Goal: Answer question/provide support: Share knowledge or assist other users

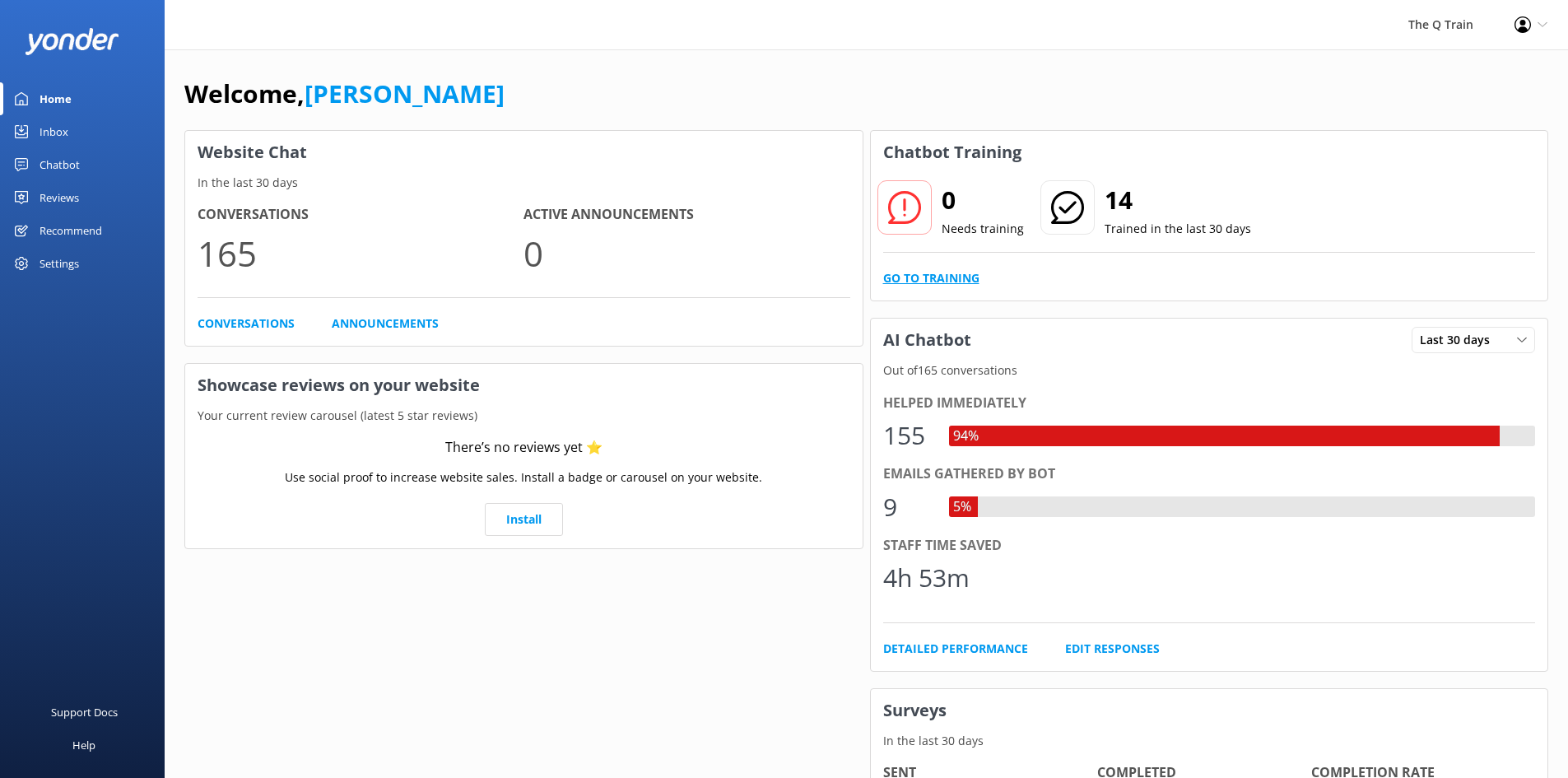
click at [949, 275] on link "Go to Training" at bounding box center [931, 278] width 96 height 18
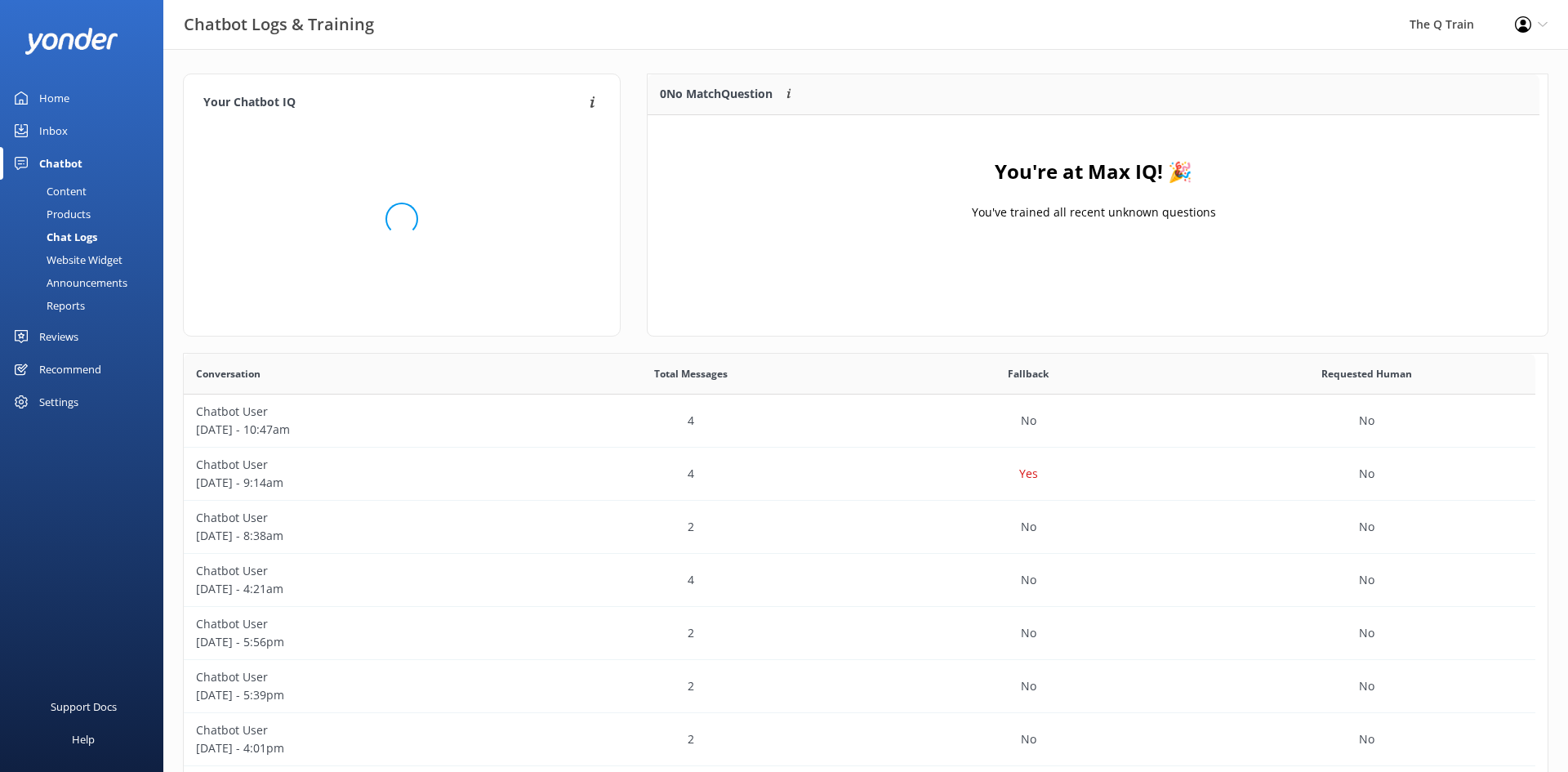
scroll to position [192, 880]
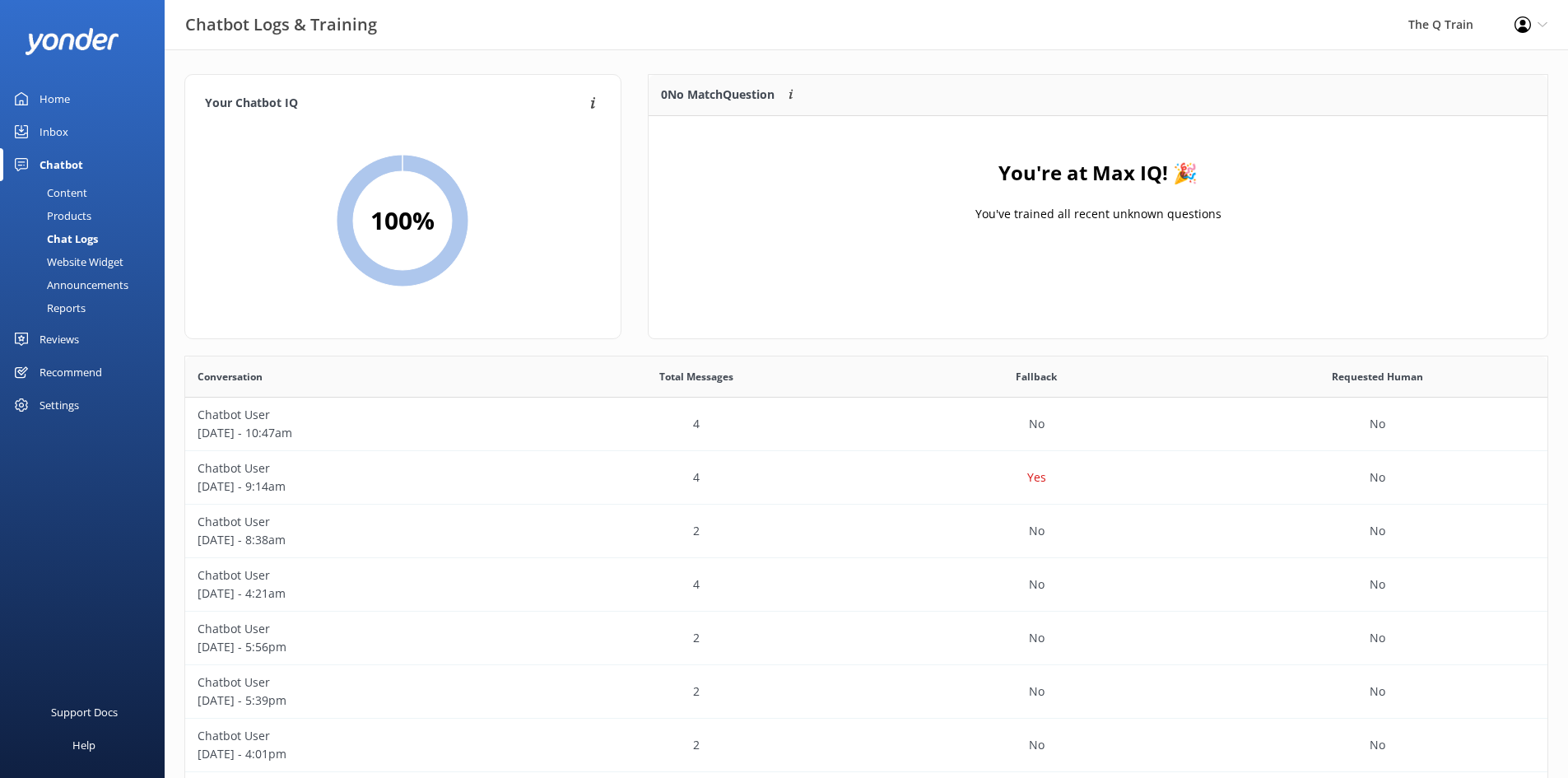
click at [65, 128] on div "Inbox" at bounding box center [54, 132] width 29 height 33
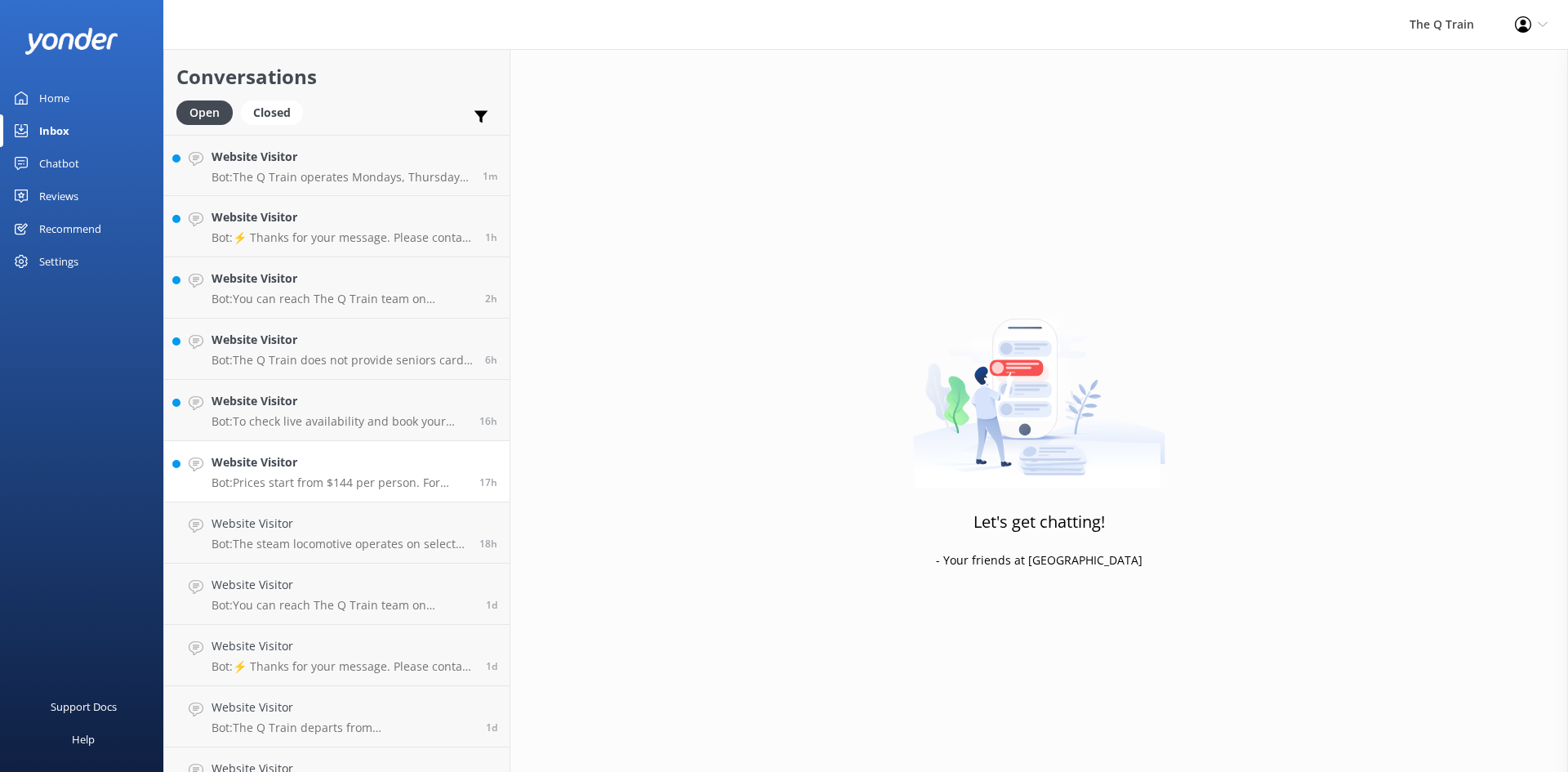
click at [342, 468] on h4 "Website Visitor" at bounding box center [339, 462] width 256 height 18
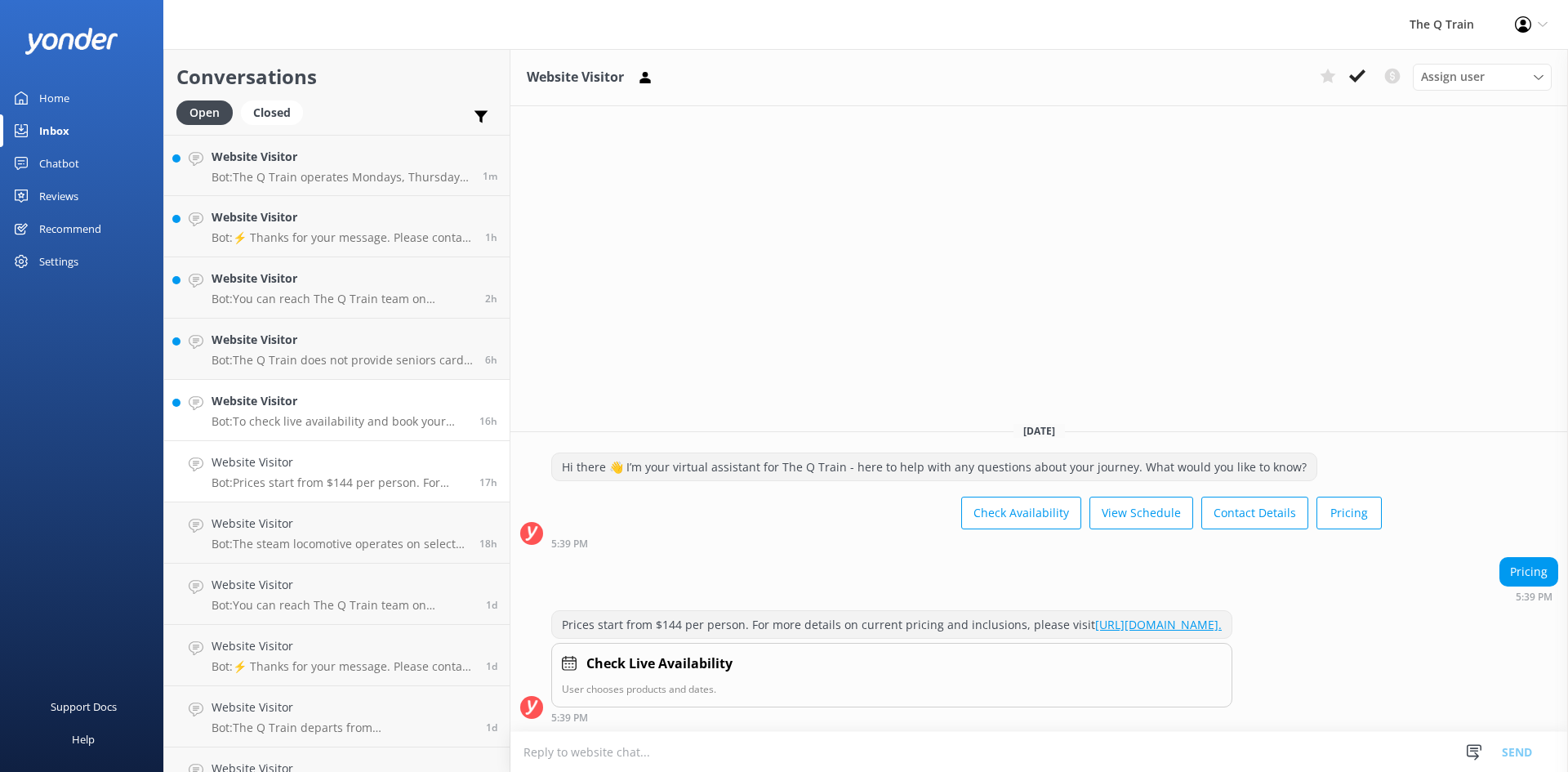
click at [351, 412] on div "Website Visitor Bot: To check live availability and book your experience, pleas…" at bounding box center [339, 410] width 256 height 36
click at [349, 349] on div "Website Visitor Bot: The Q Train does not provide seniors card or pensioner dis…" at bounding box center [342, 348] width 261 height 36
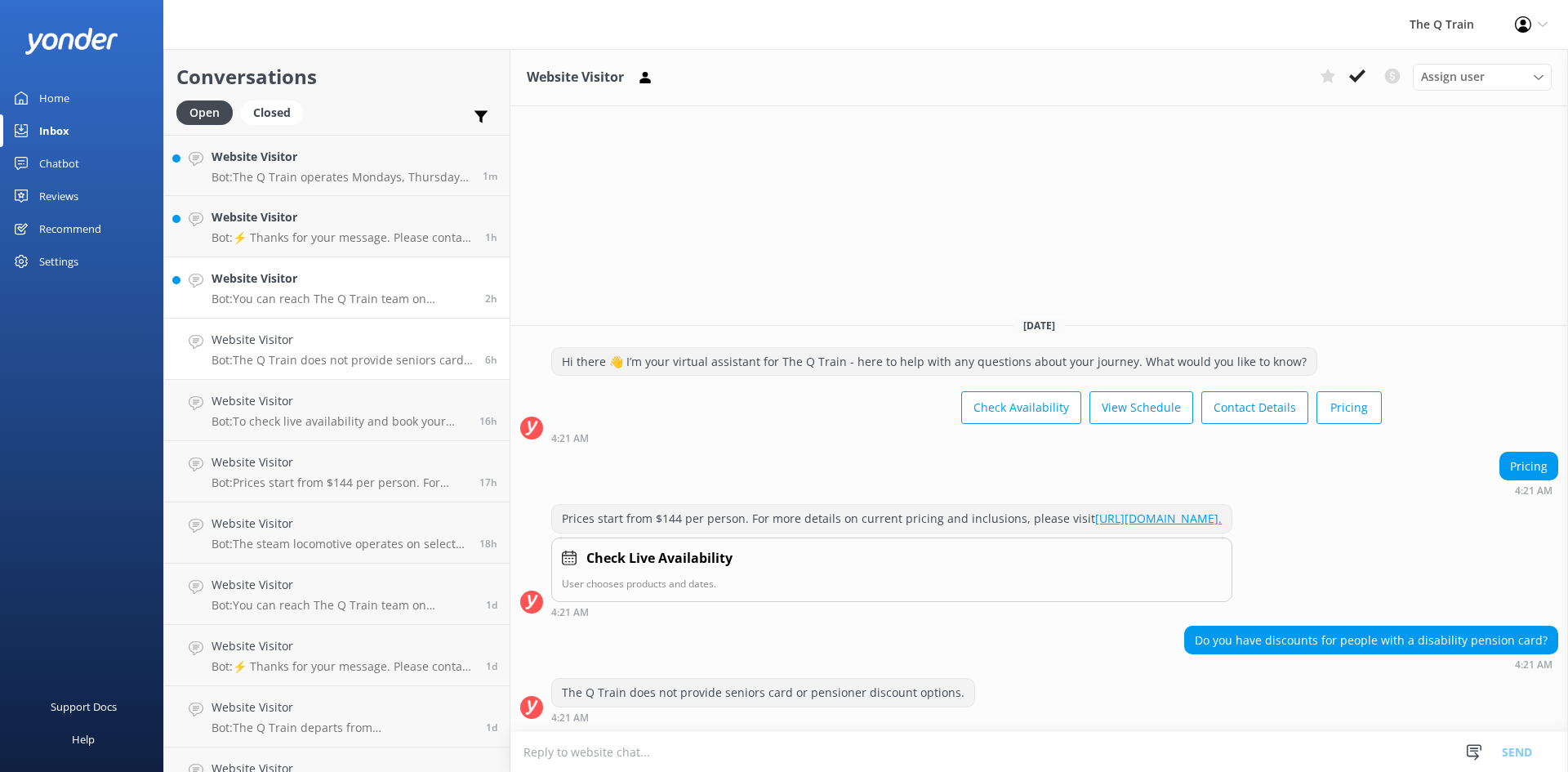
click at [329, 292] on p "Bot: You can reach The Q Train team on (03) 4238 3930 or email bookings@theqtra…" at bounding box center [342, 299] width 261 height 14
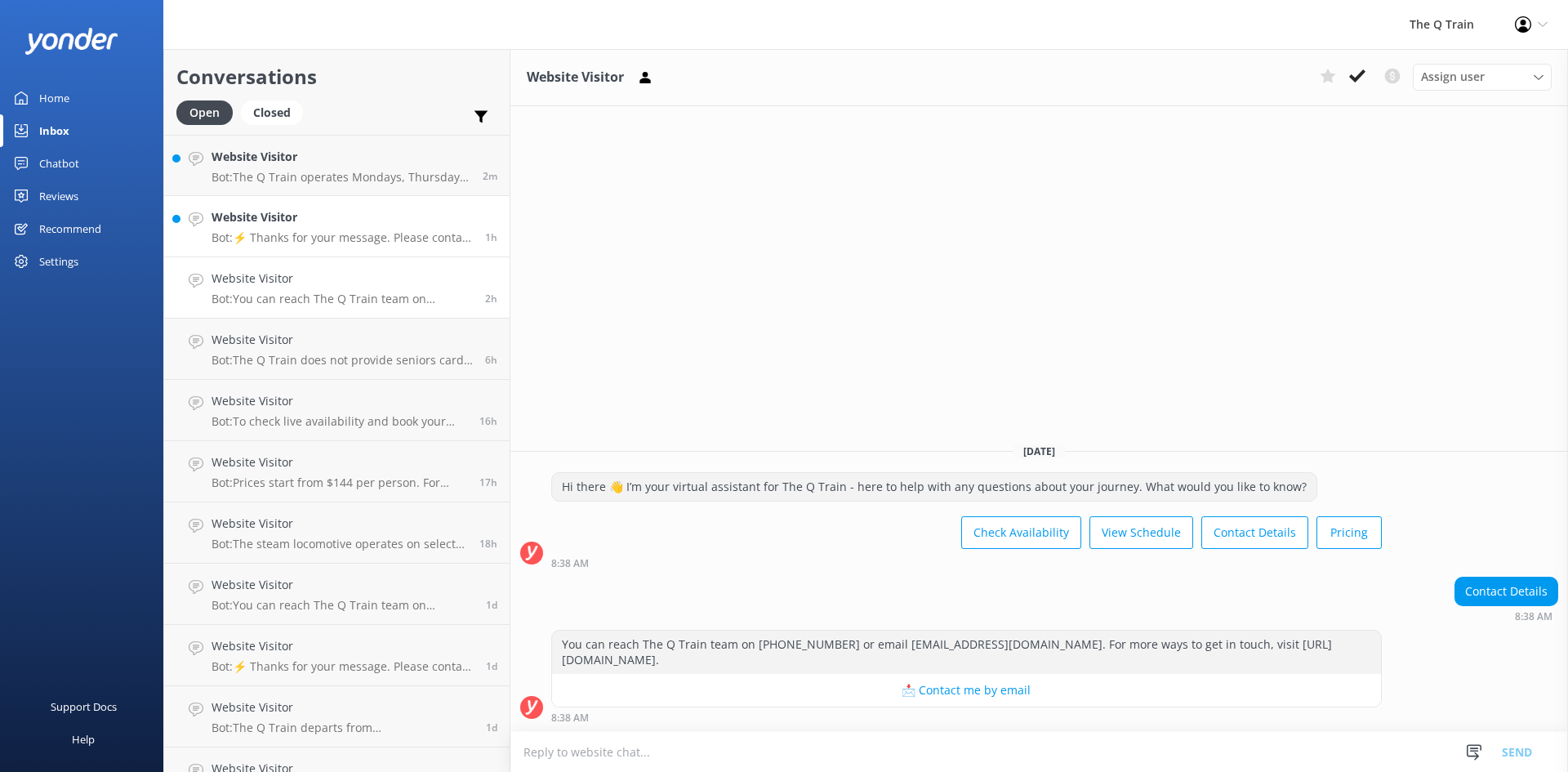
click at [338, 229] on div "Website Visitor Bot: ⚡ Thanks for your message. Please contact us on the form b…" at bounding box center [342, 226] width 261 height 36
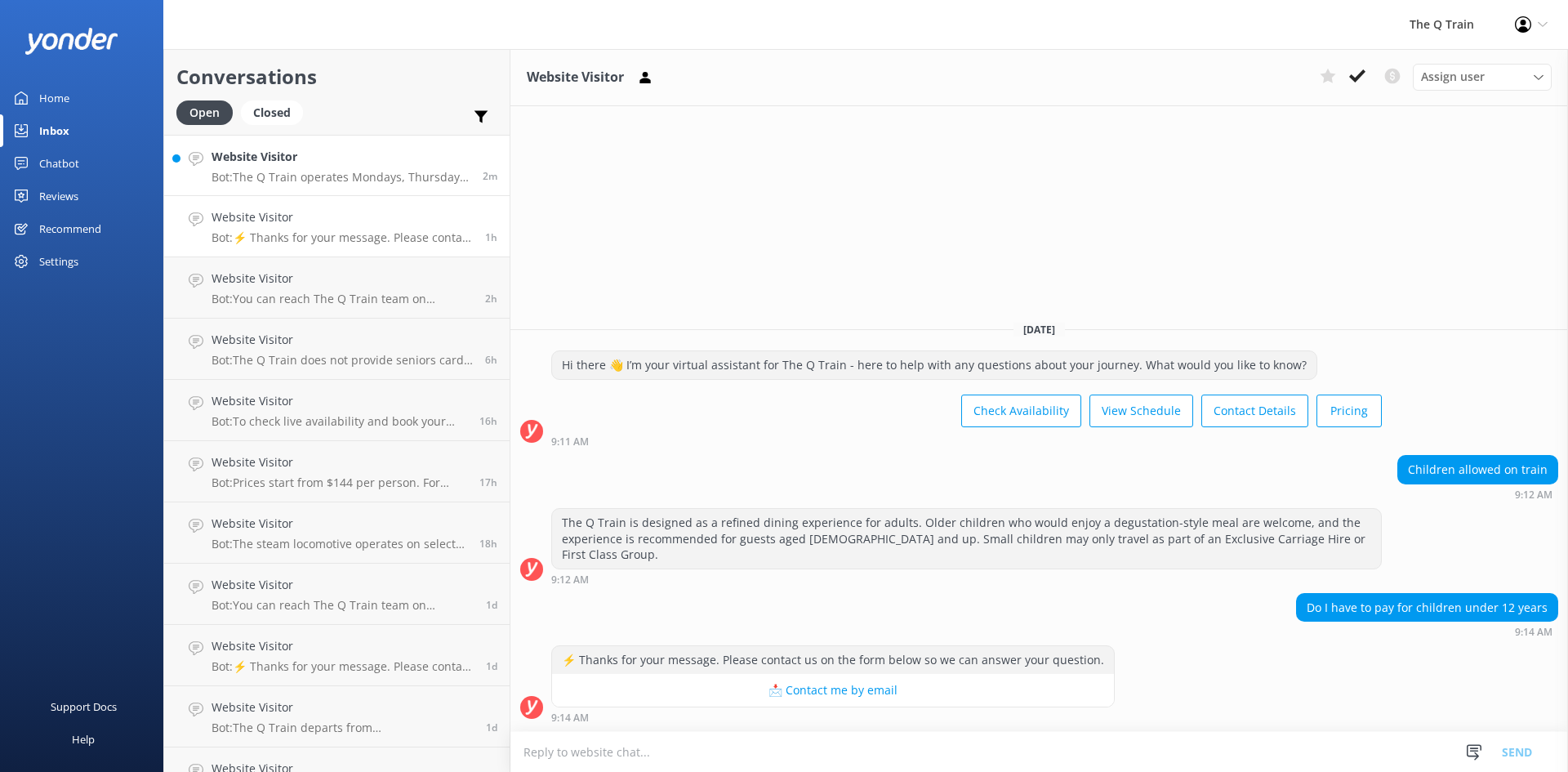
click at [331, 165] on h4 "Website Visitor" at bounding box center [341, 156] width 259 height 18
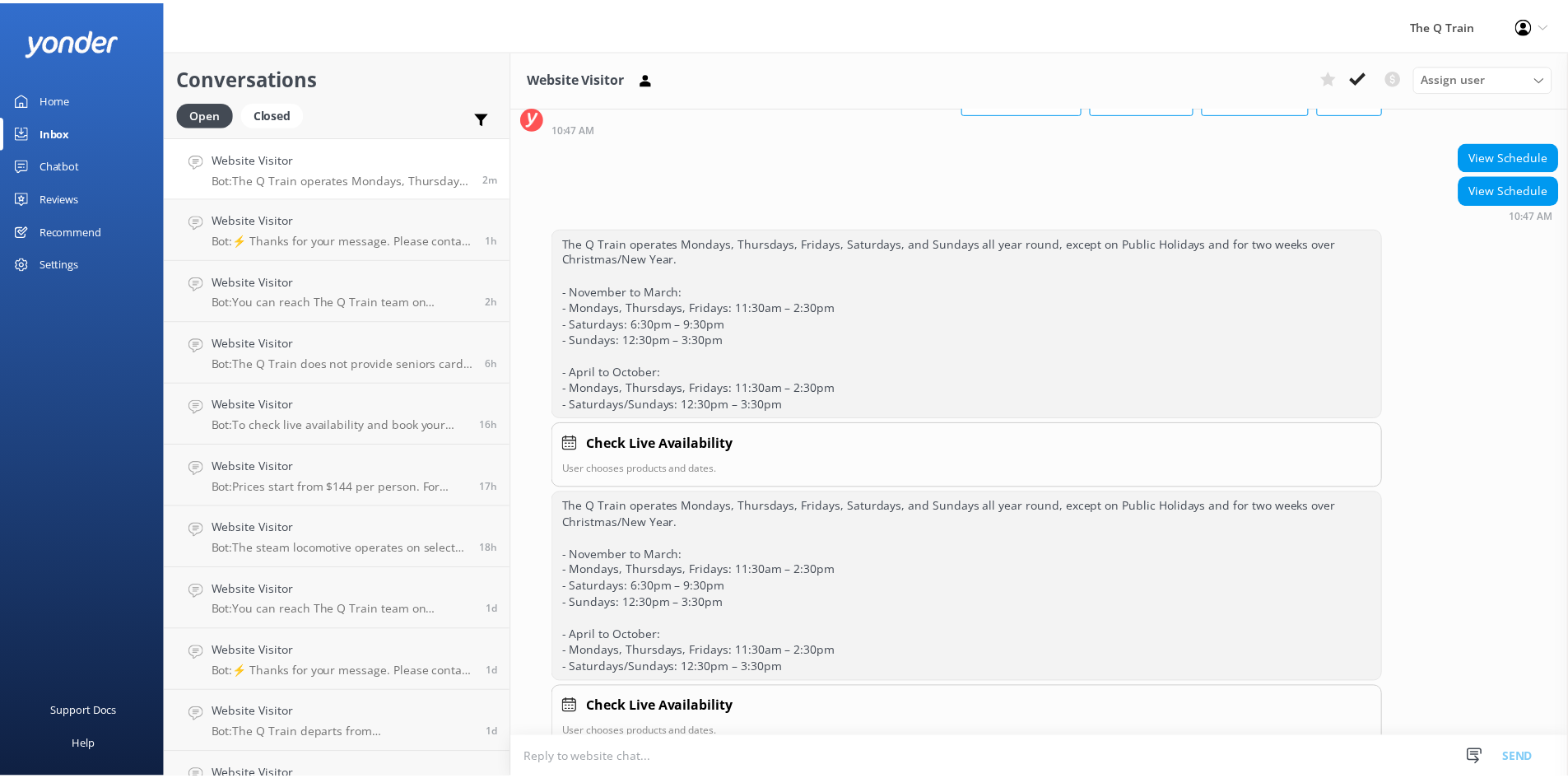
scroll to position [152, 0]
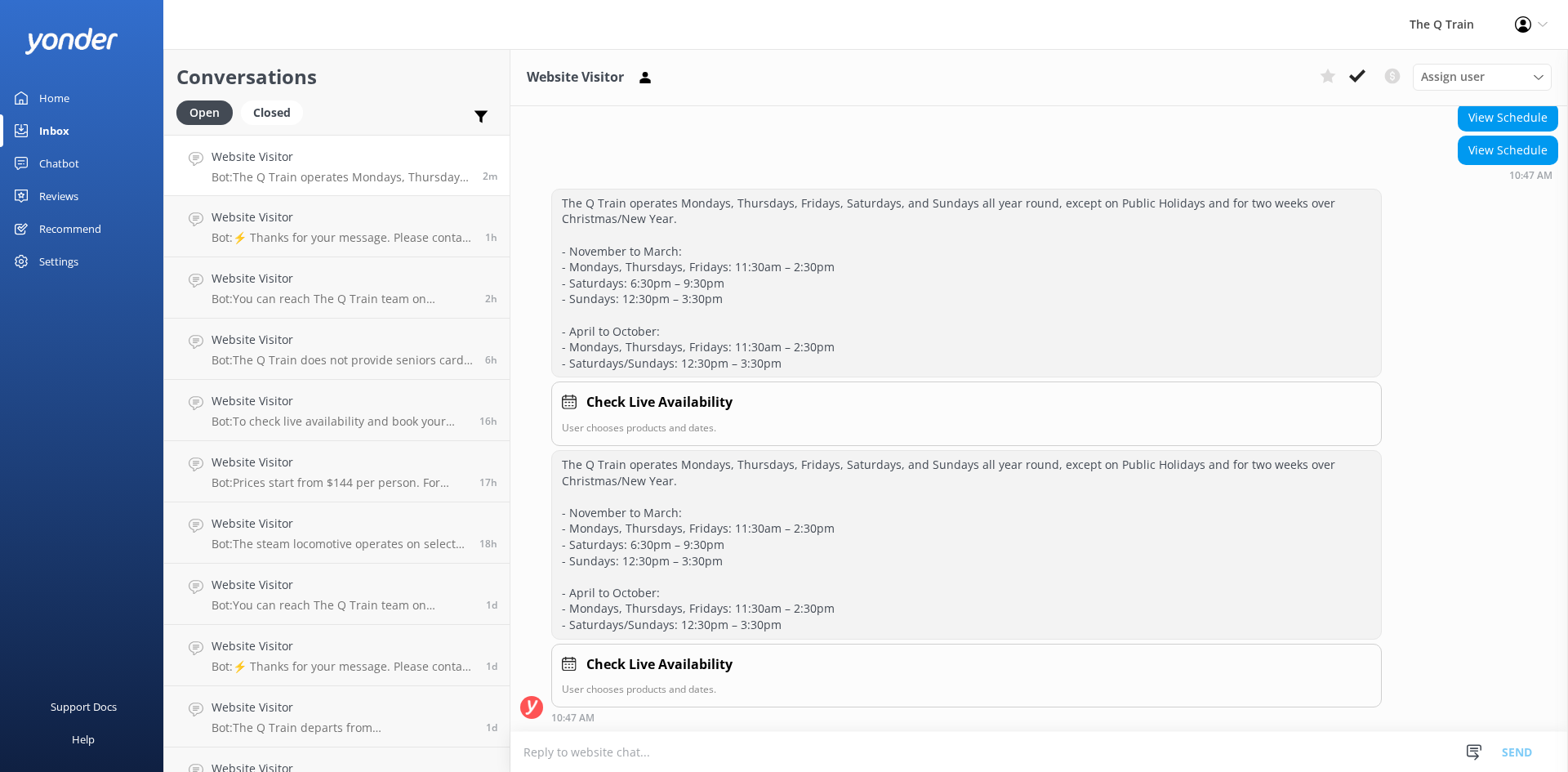
click at [67, 95] on div "Home" at bounding box center [54, 98] width 30 height 33
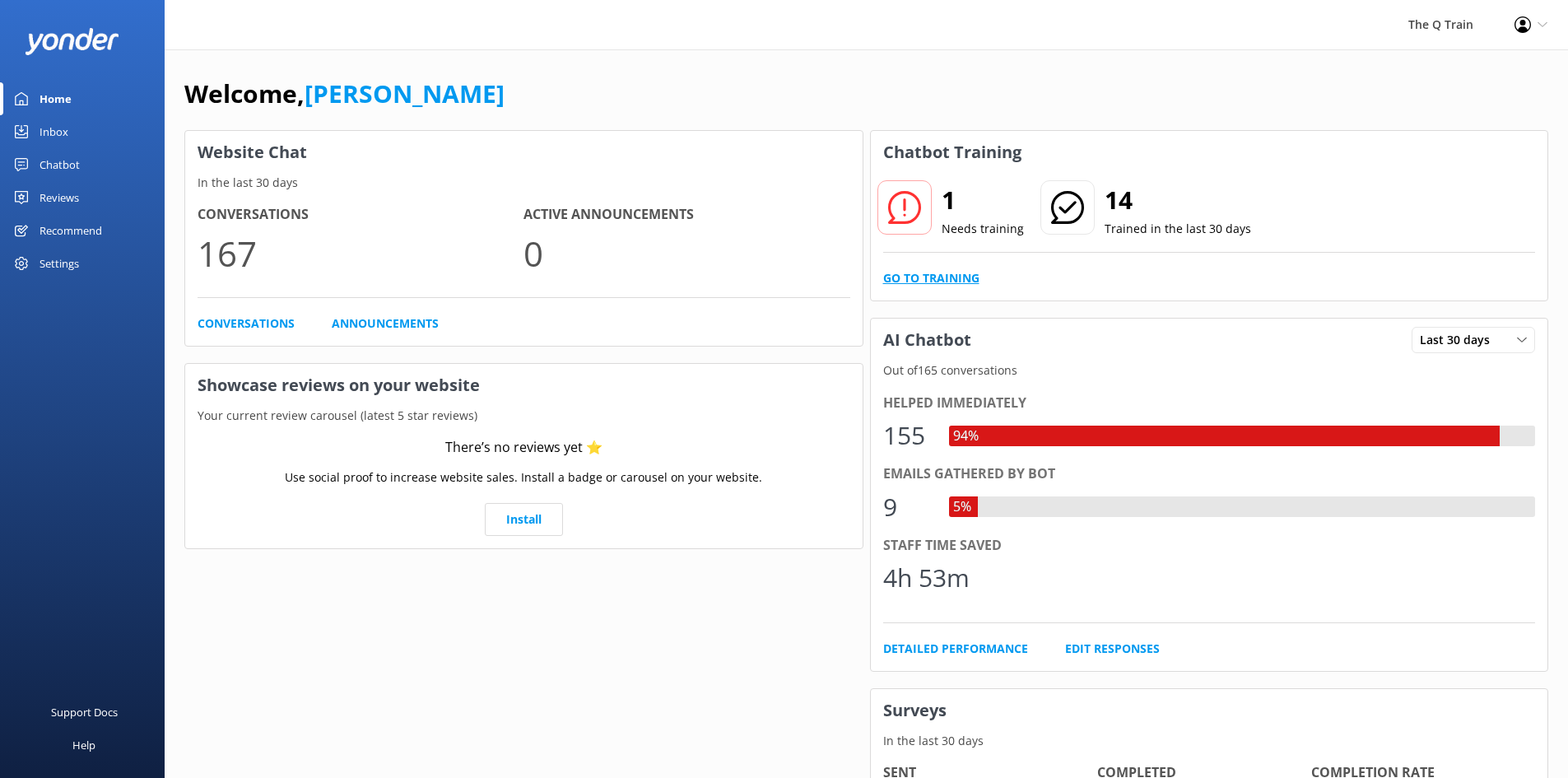
click at [965, 280] on link "Go to Training" at bounding box center [931, 278] width 96 height 18
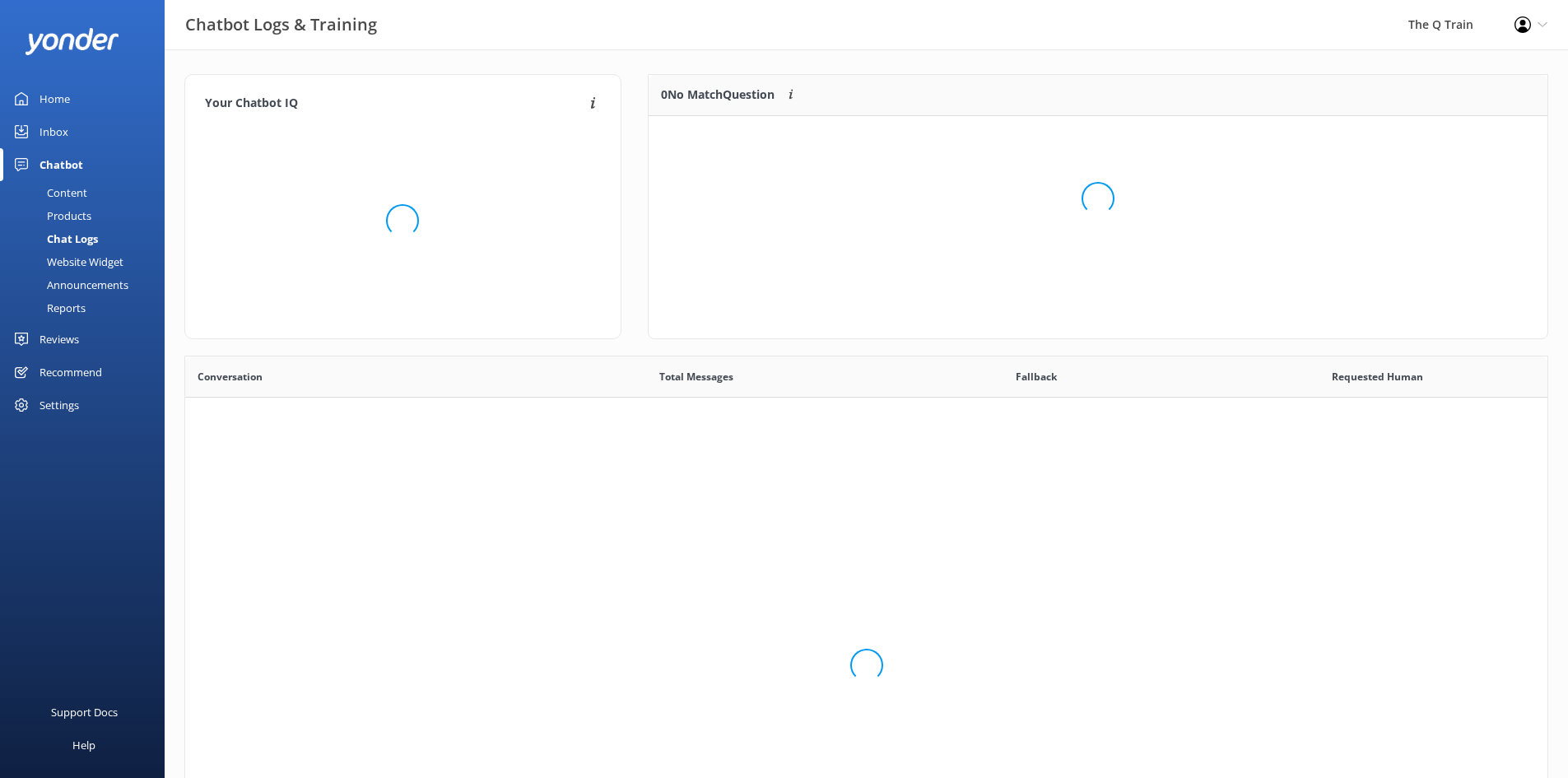
scroll to position [565, 1350]
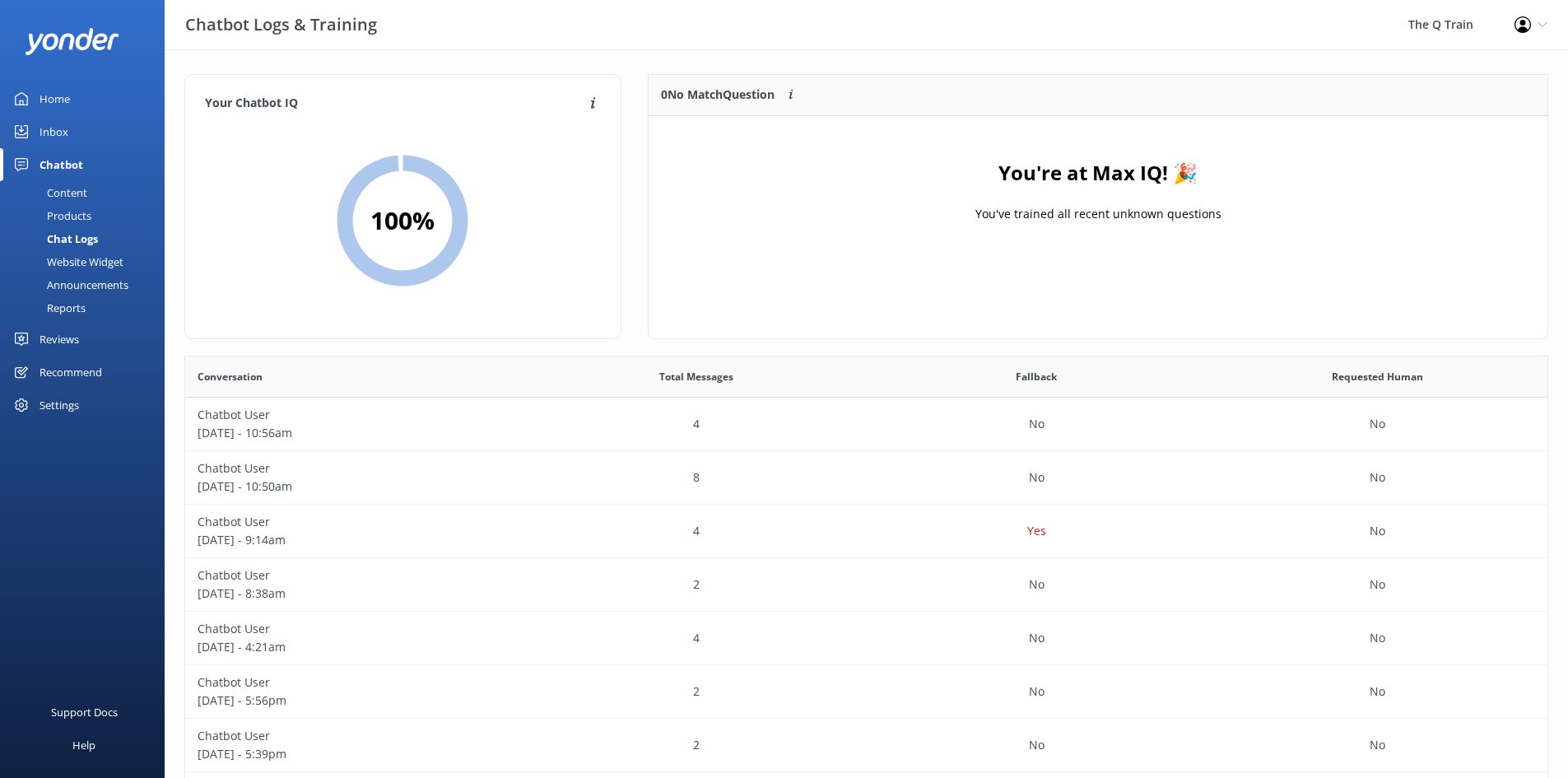
click at [1076, 77] on div "0 No Match Question Customers sometimes ask questions that don't fully match an…" at bounding box center [1007, 95] width 716 height 41
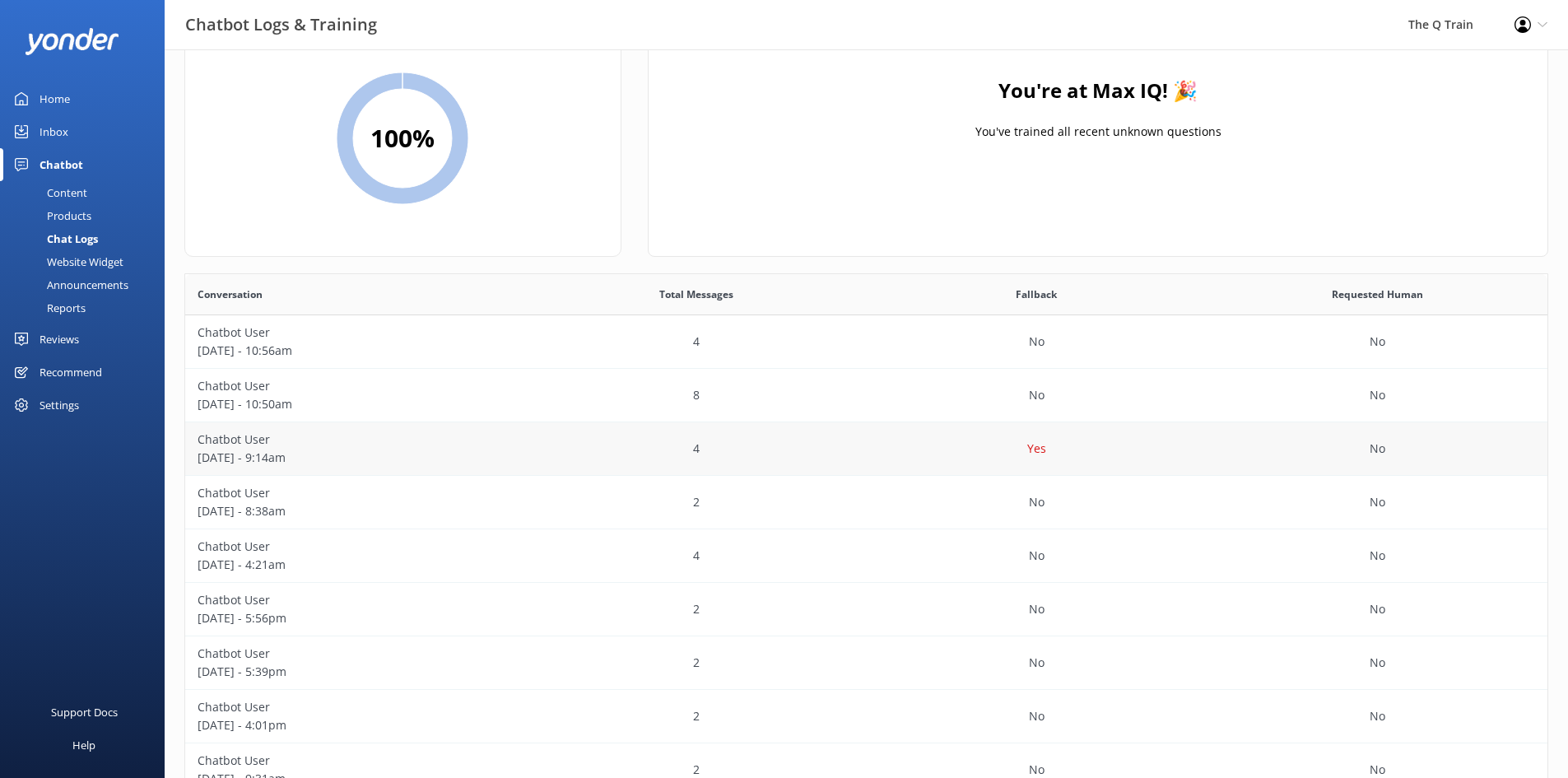
click at [260, 450] on p "[DATE] - 9:14am" at bounding box center [355, 457] width 316 height 18
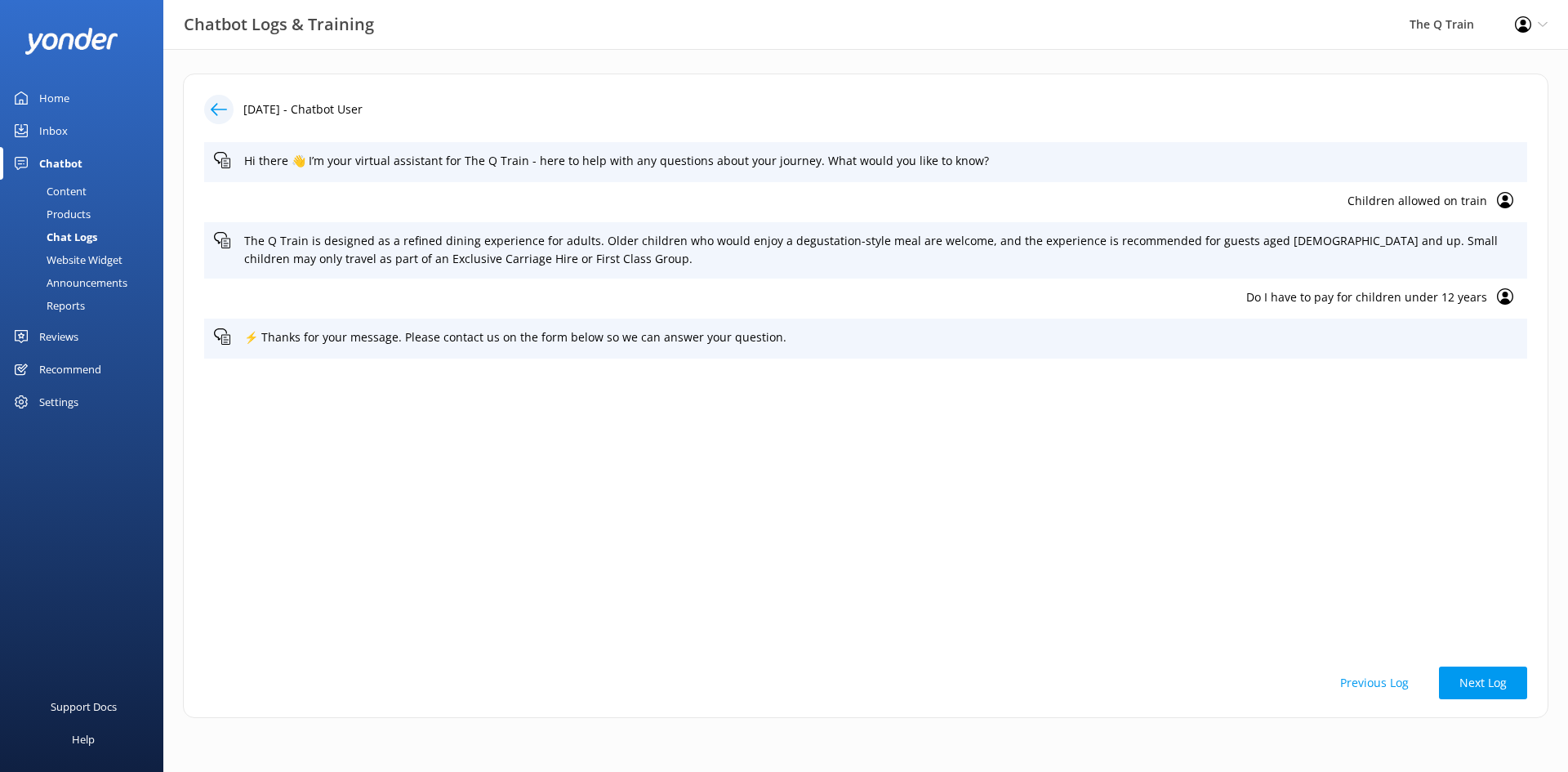
click at [1453, 300] on p "Do I have to pay for children under 12 years" at bounding box center [850, 297] width 1273 height 18
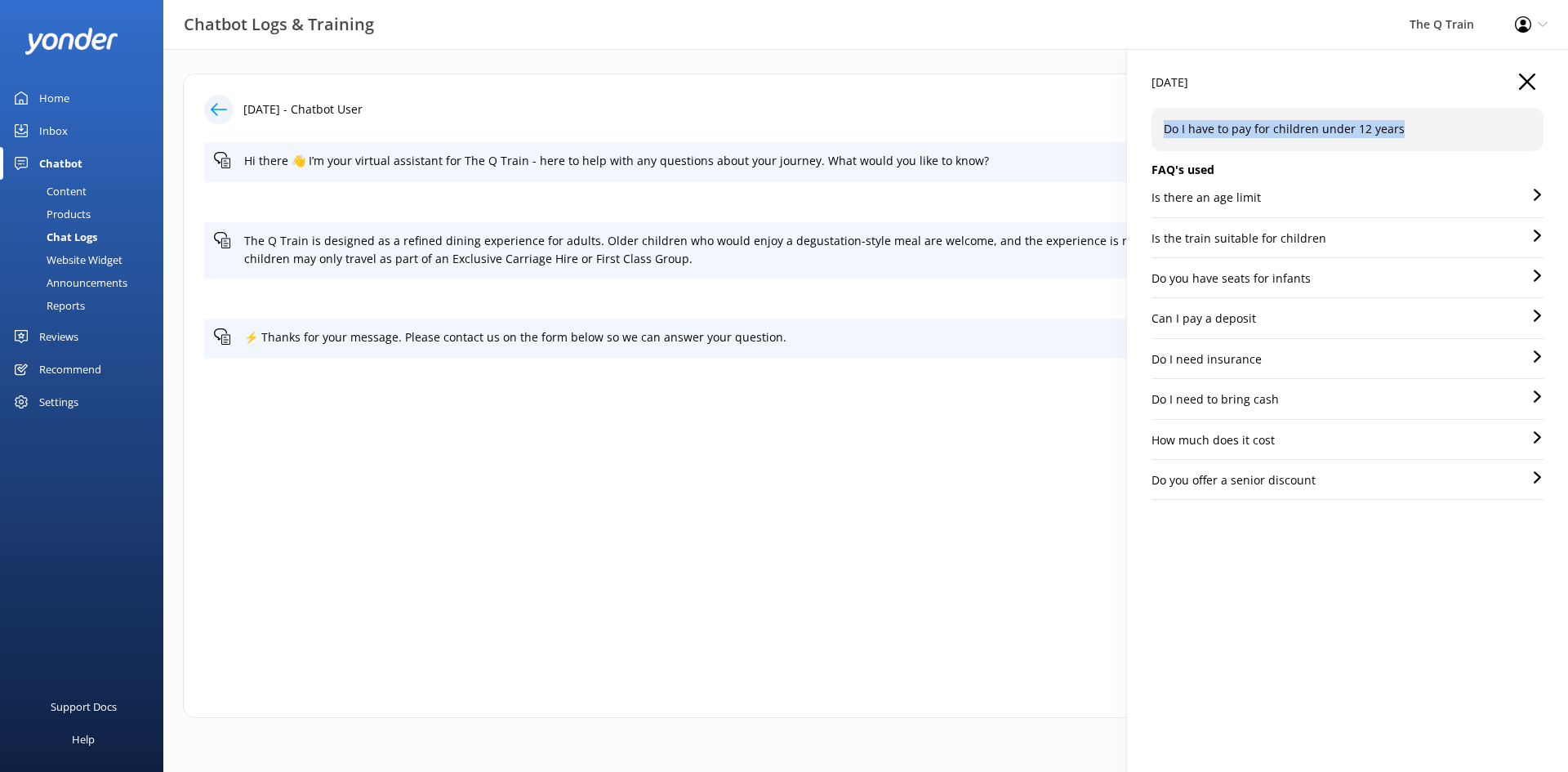
drag, startPoint x: 1404, startPoint y: 128, endPoint x: 1147, endPoint y: 140, distance: 257.3
click at [1147, 140] on div "14 Oct 2025 Do I have to pay for children under 12 years FAQ's used Is there an…" at bounding box center [1347, 435] width 441 height 772
copy p "Do I have to pay for children under 12 years"
click at [1237, 199] on p "Is there an age limit" at bounding box center [1206, 197] width 110 height 18
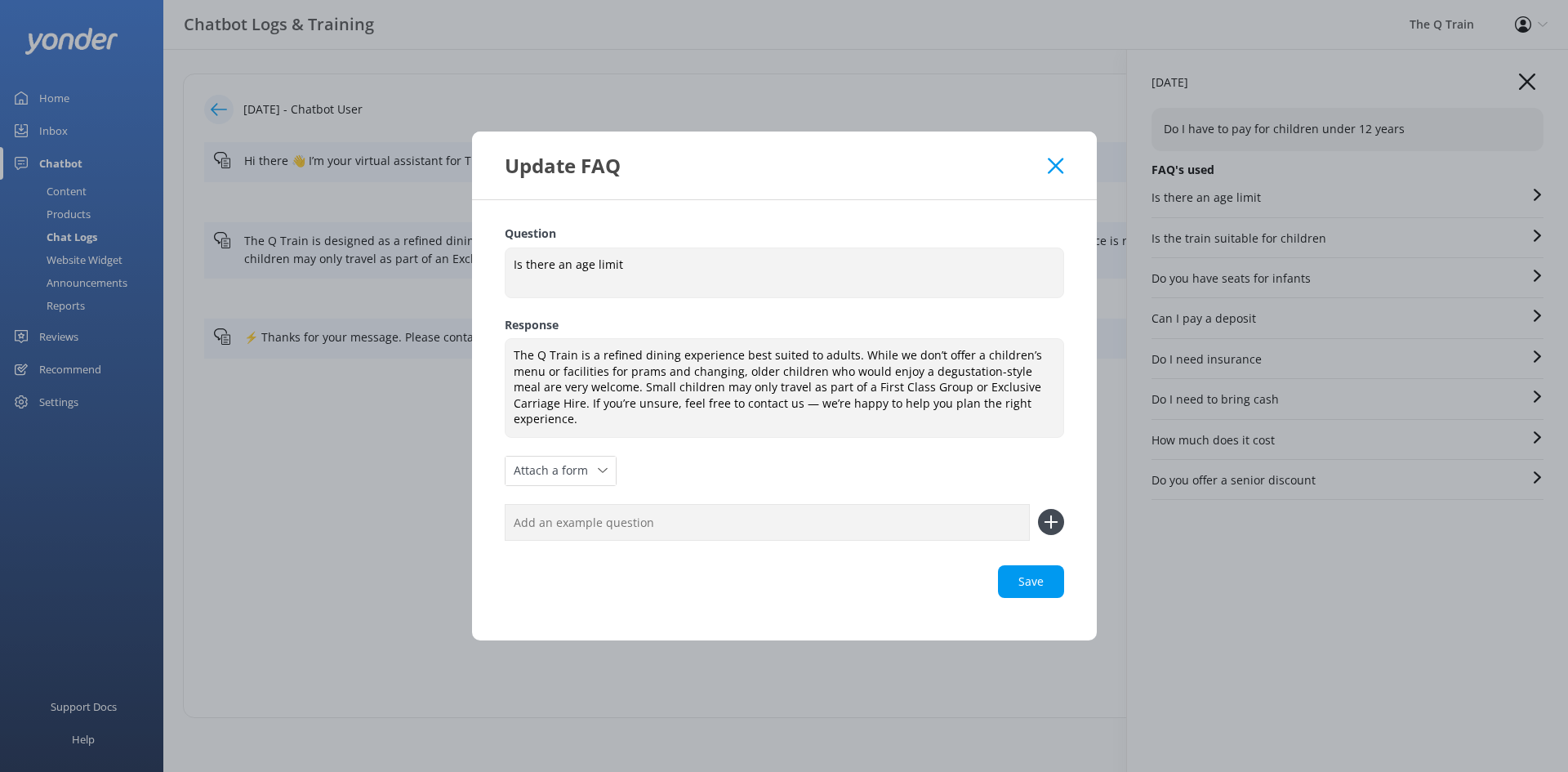
click at [629, 519] on input "text" at bounding box center [767, 522] width 525 height 37
paste input "Do I have to pay for children under 12 years"
type input "Do I have to pay for children under 12 years"
click at [1050, 516] on use at bounding box center [1050, 522] width 13 height 13
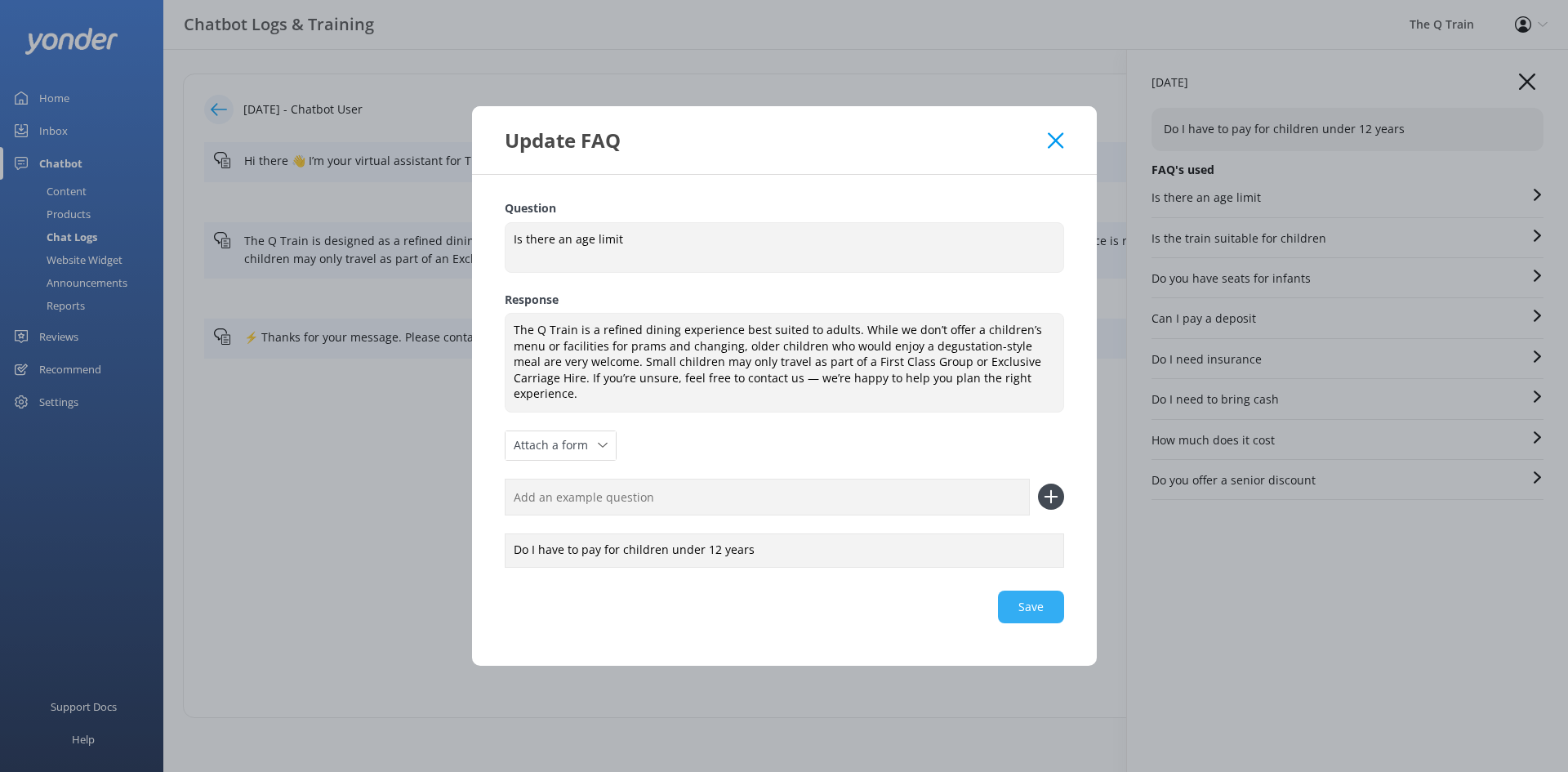
click at [1047, 598] on div "Save" at bounding box center [784, 607] width 559 height 33
click at [1054, 148] on use at bounding box center [1055, 140] width 15 height 15
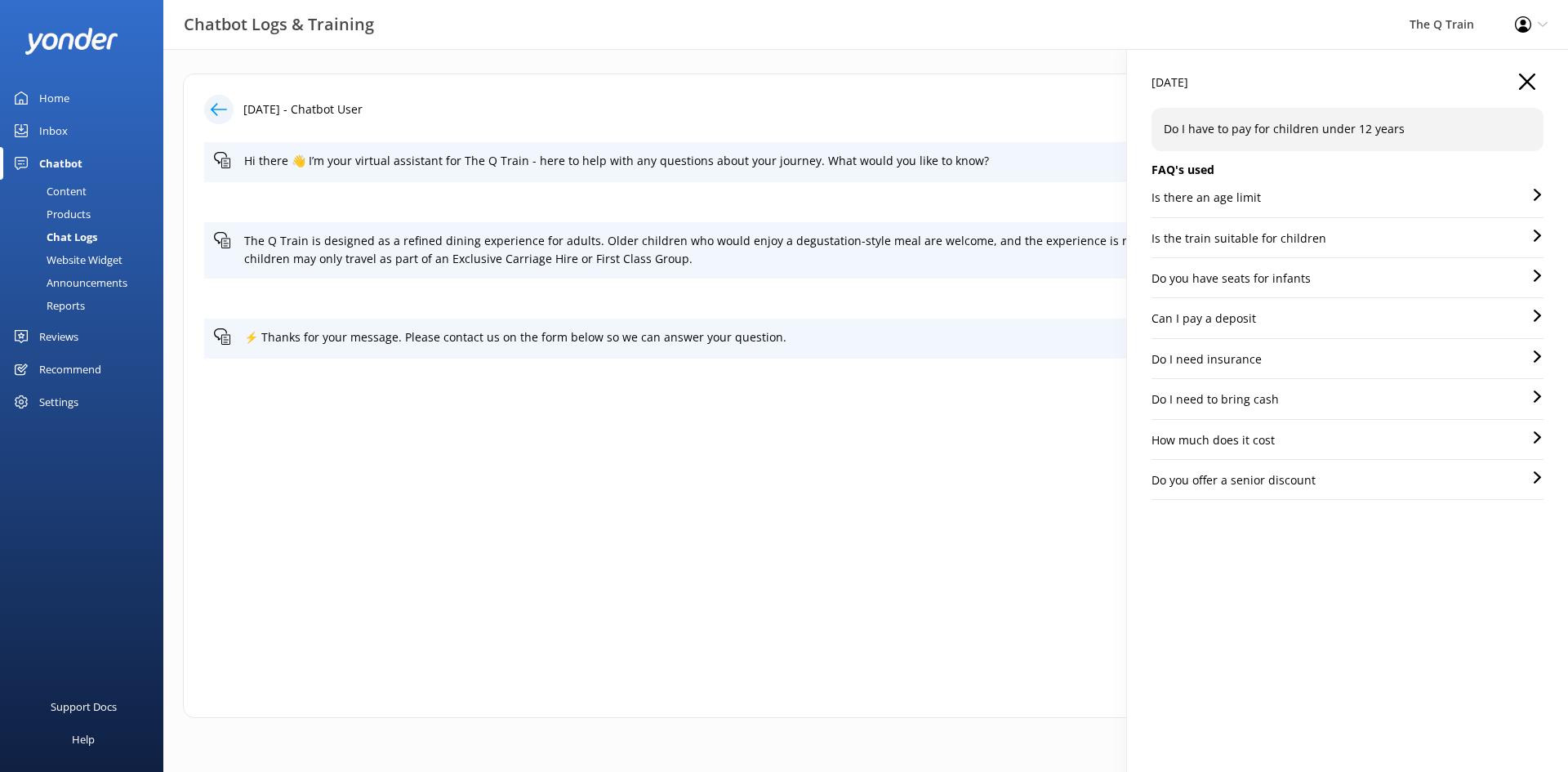
click at [43, 96] on div "Home" at bounding box center [54, 98] width 30 height 33
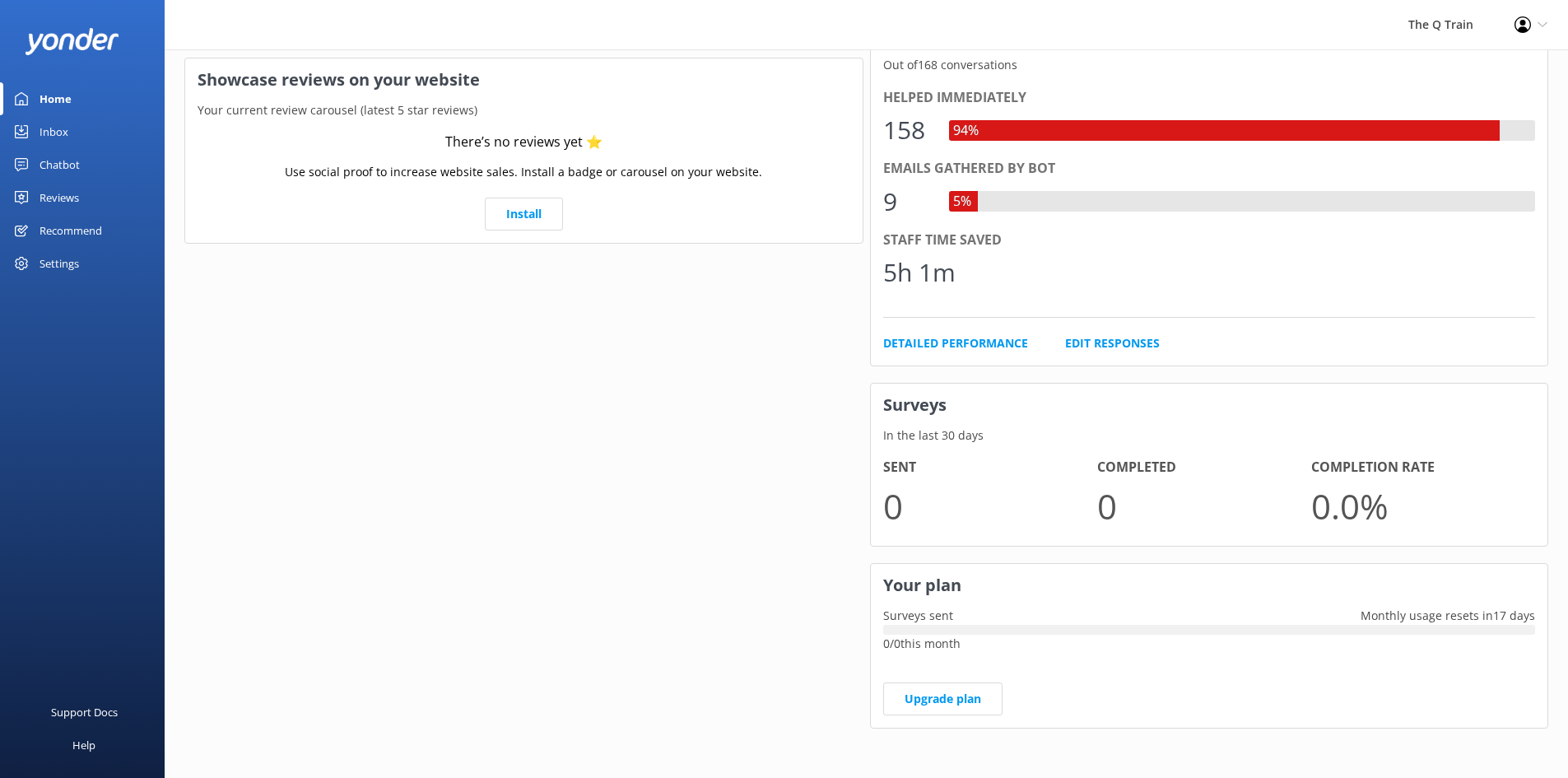
scroll to position [59, 0]
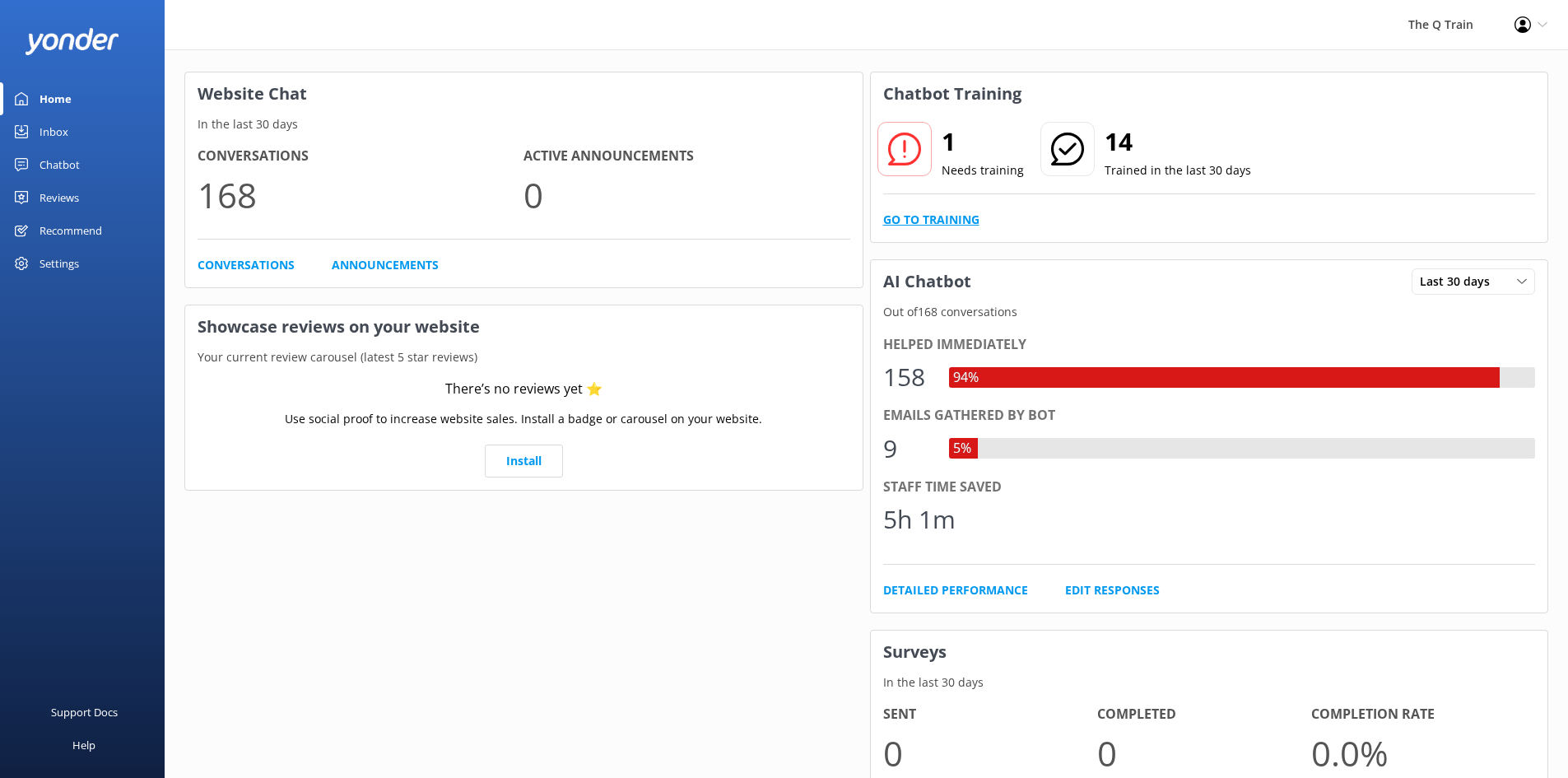
click at [952, 222] on link "Go to Training" at bounding box center [931, 219] width 96 height 18
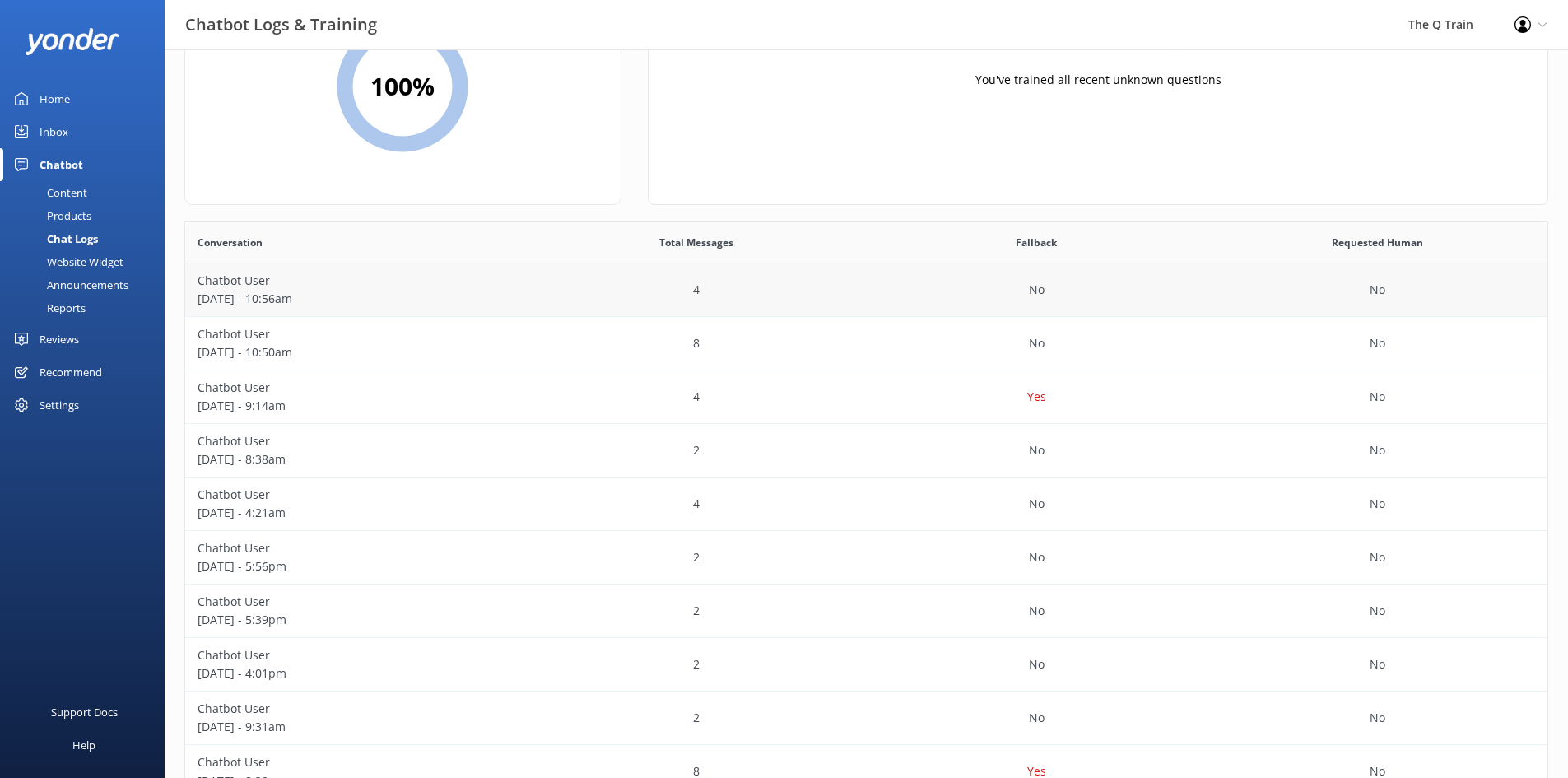
scroll to position [246, 0]
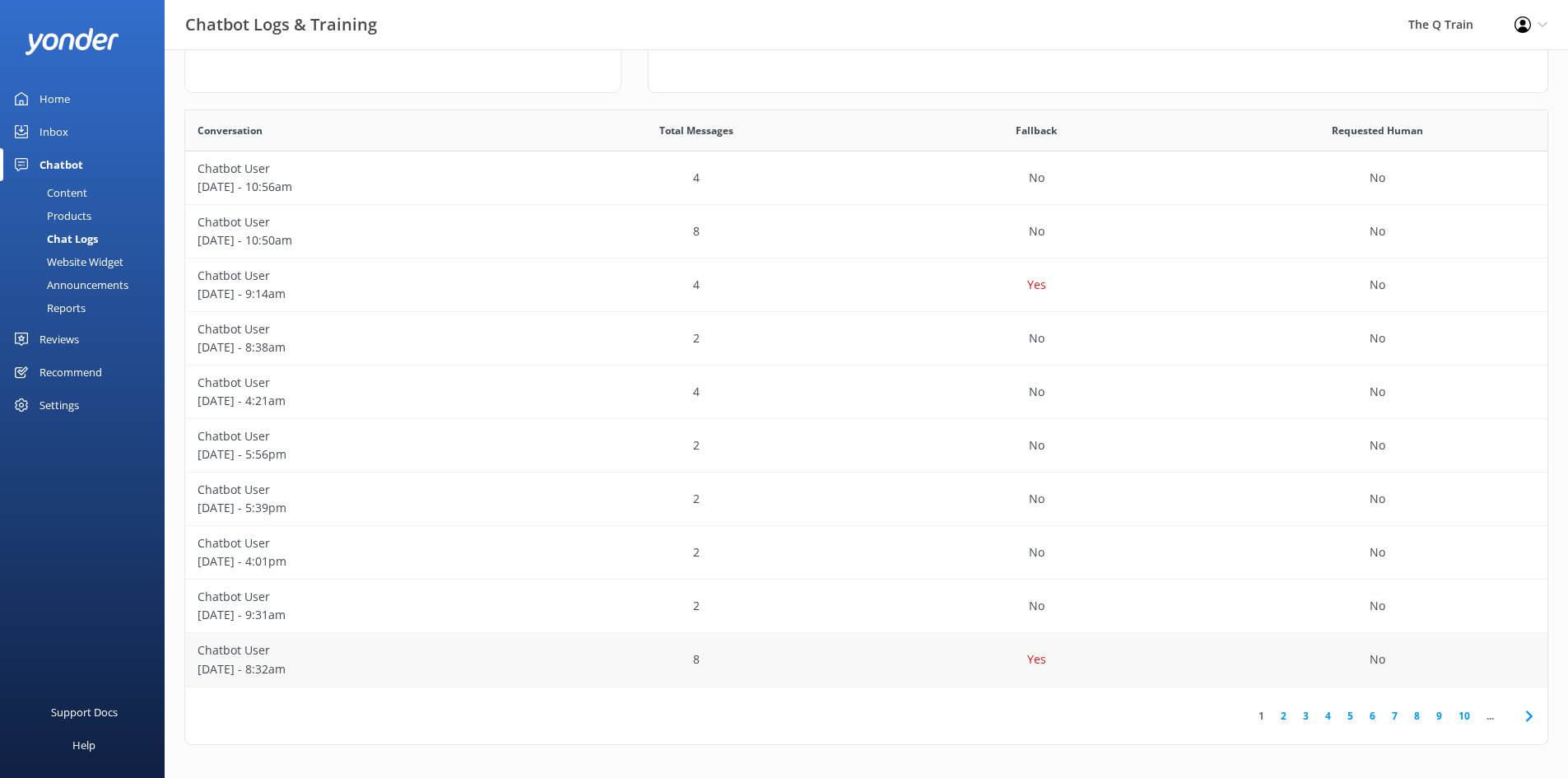
click at [230, 651] on p "Chatbot User" at bounding box center [355, 650] width 316 height 18
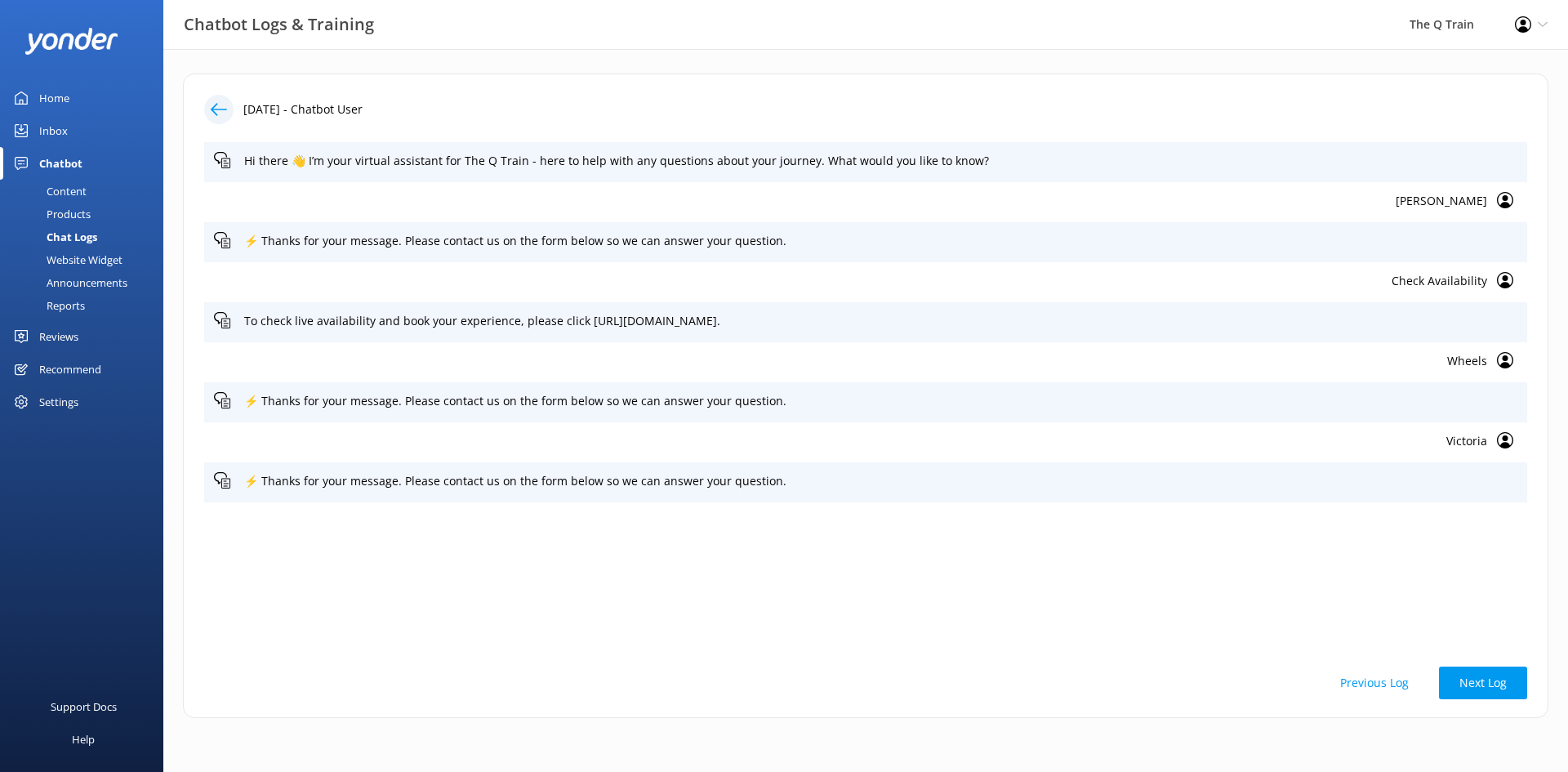
click at [55, 134] on div "Inbox" at bounding box center [53, 131] width 29 height 33
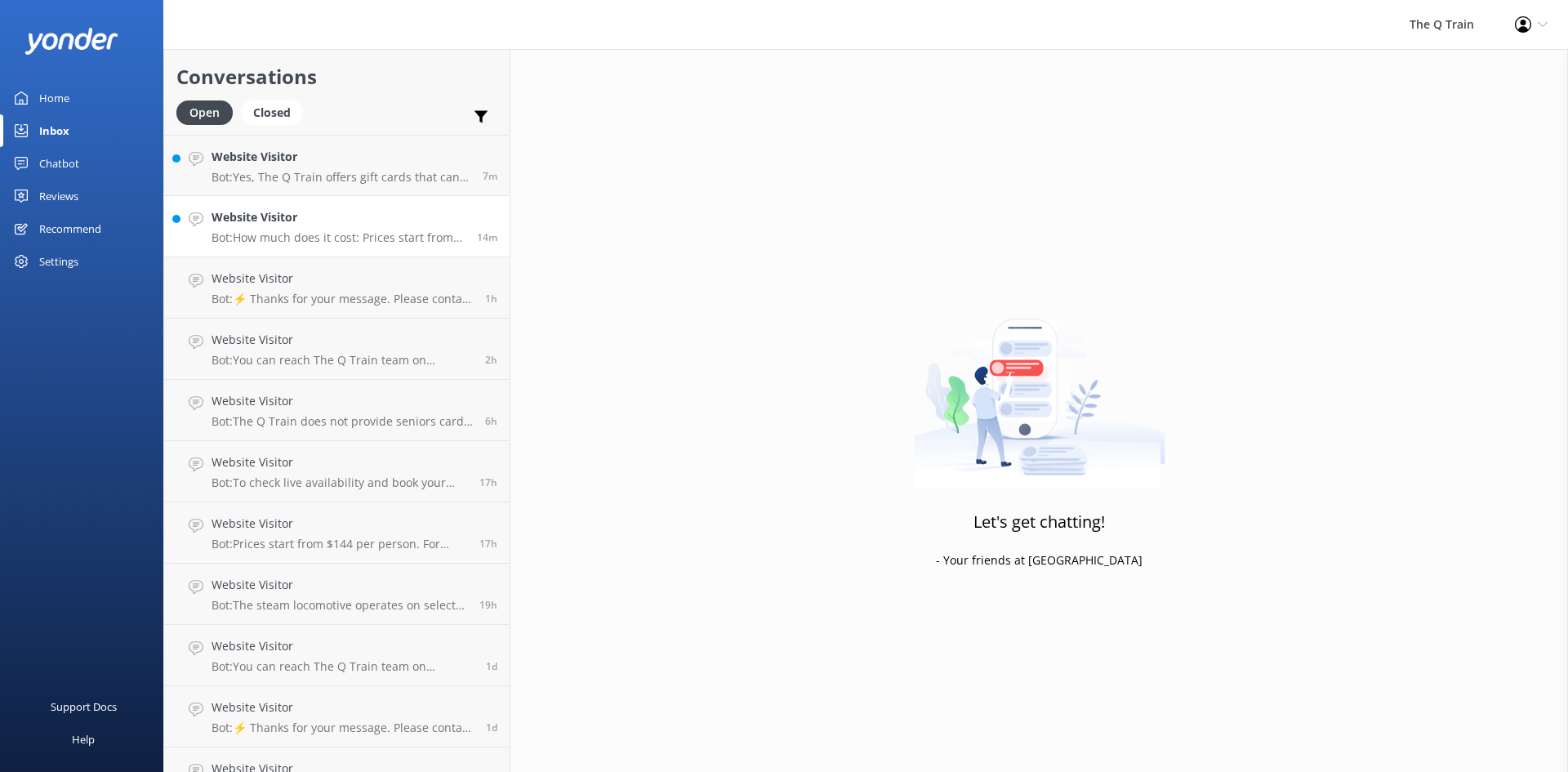
click at [307, 235] on p "Bot: How much does it cost: Prices start from $144 per person, with several din…" at bounding box center [338, 237] width 253 height 14
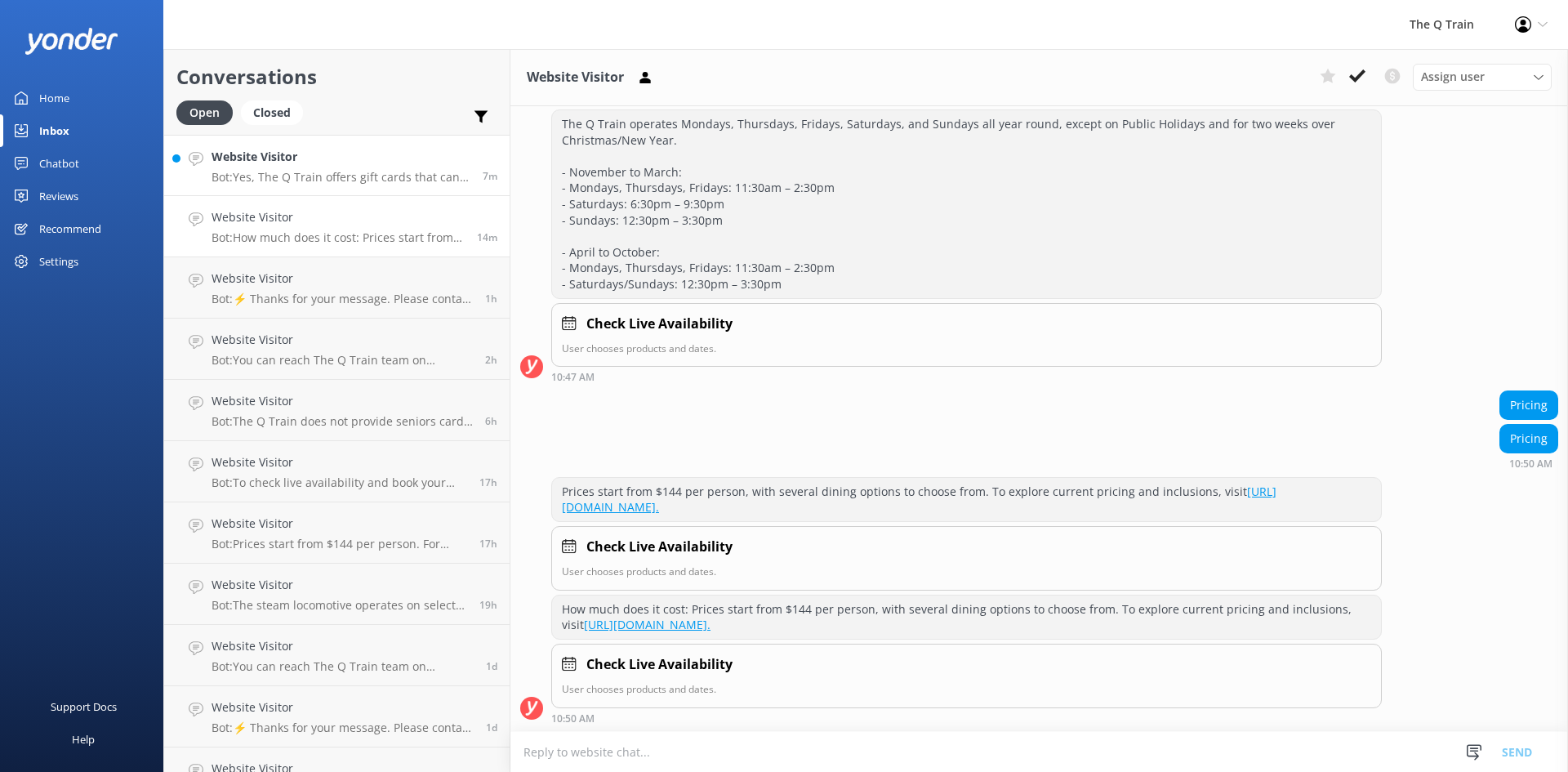
scroll to position [493, 0]
click at [327, 168] on div "Website Visitor Bot: Yes, The Q Train offers gift cards that can be purchased o…" at bounding box center [341, 165] width 259 height 35
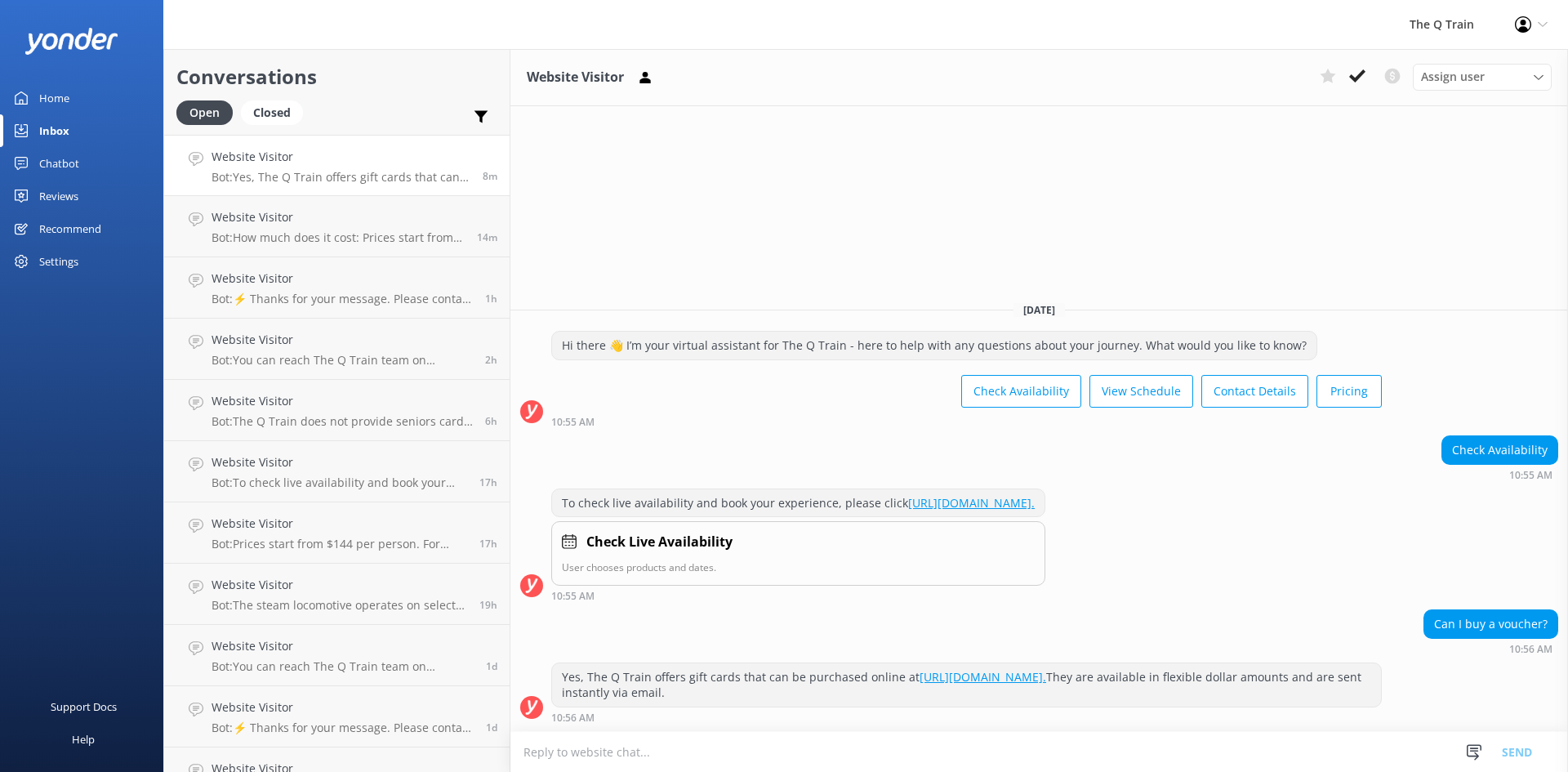
click at [48, 94] on div "Home" at bounding box center [54, 98] width 30 height 33
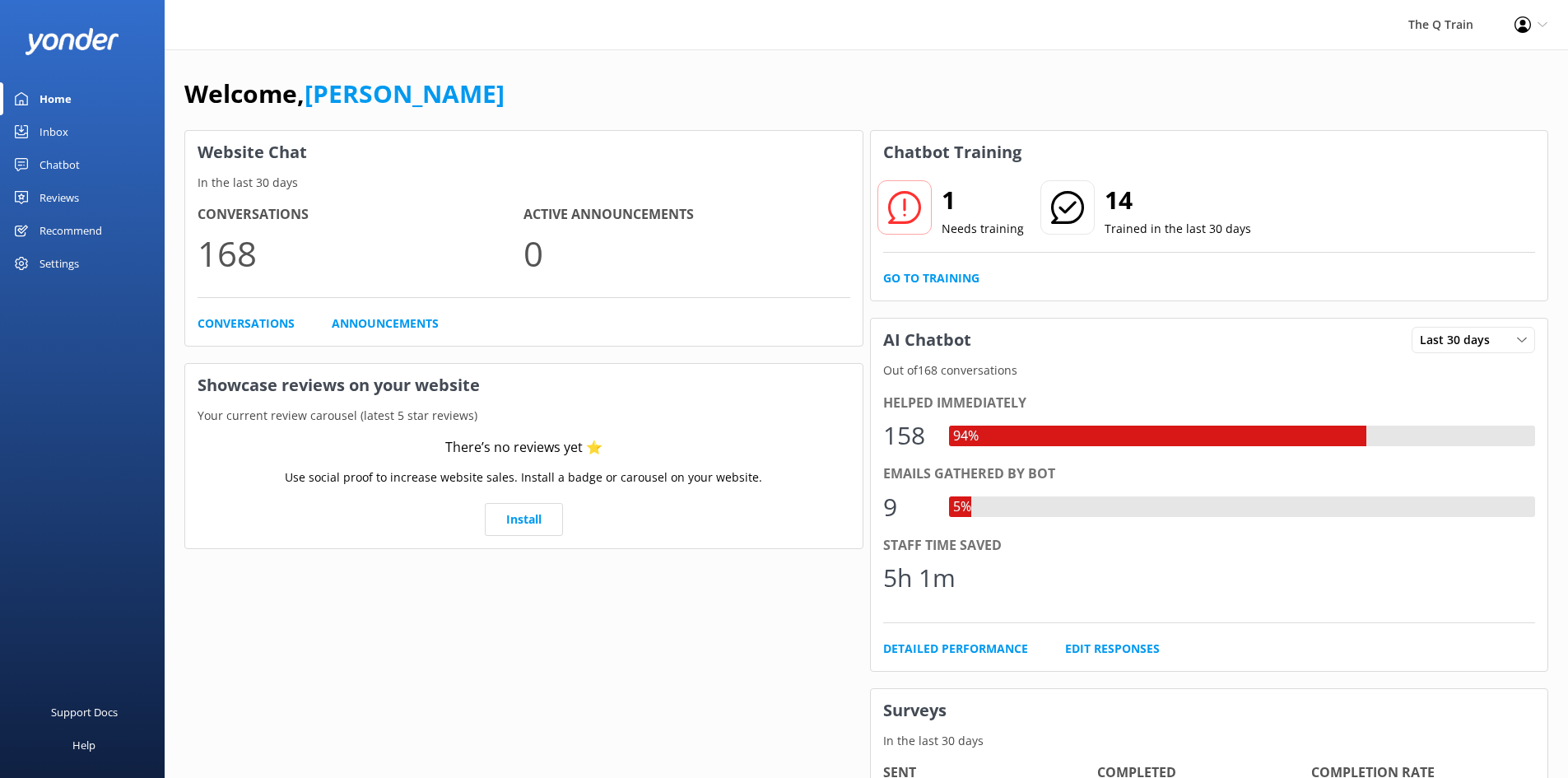
click at [635, 49] on div "The Q Train Profile Settings Logout" at bounding box center [784, 25] width 1568 height 50
click at [957, 279] on link "Go to Training" at bounding box center [931, 278] width 96 height 18
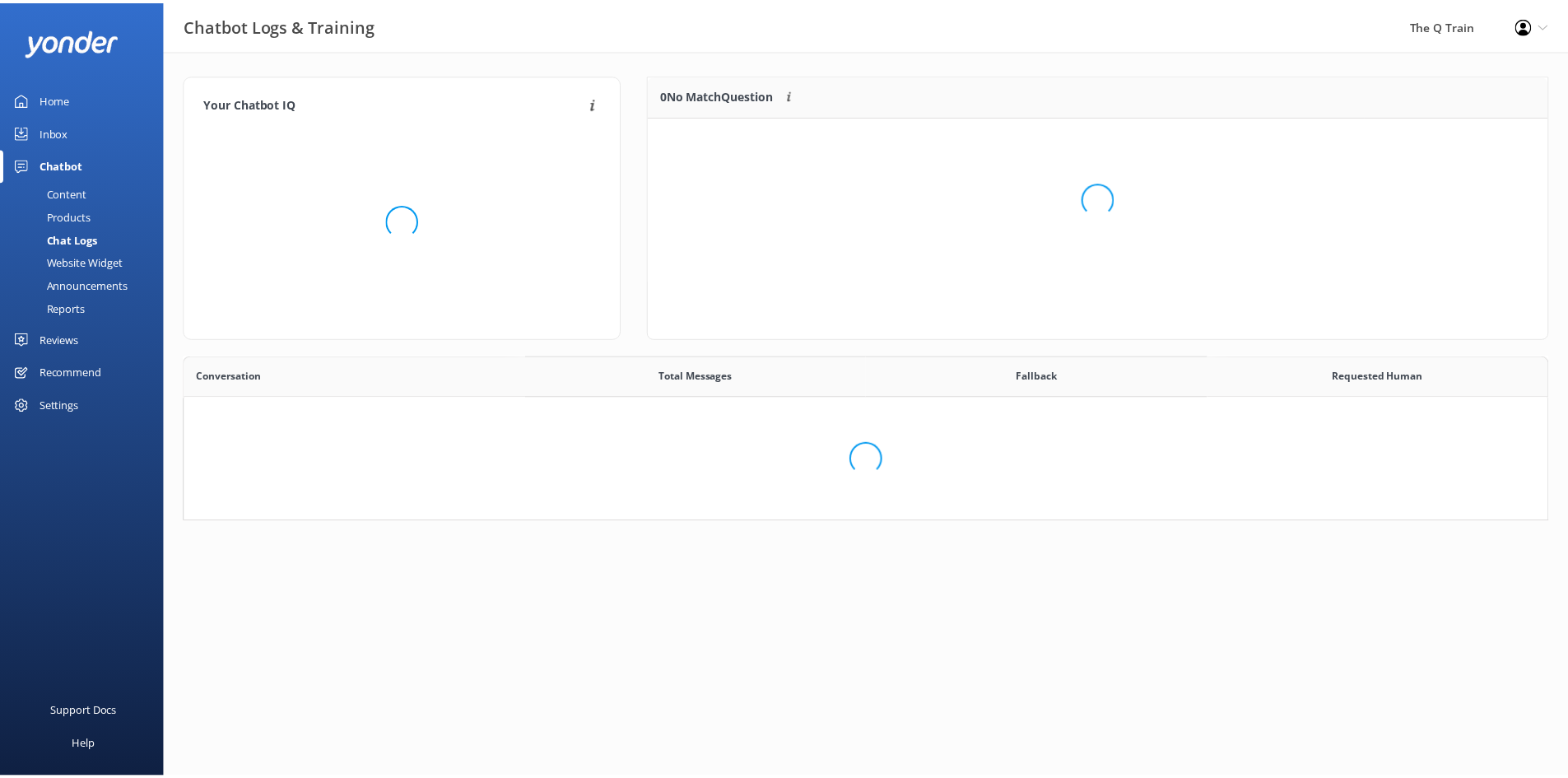
scroll to position [565, 1350]
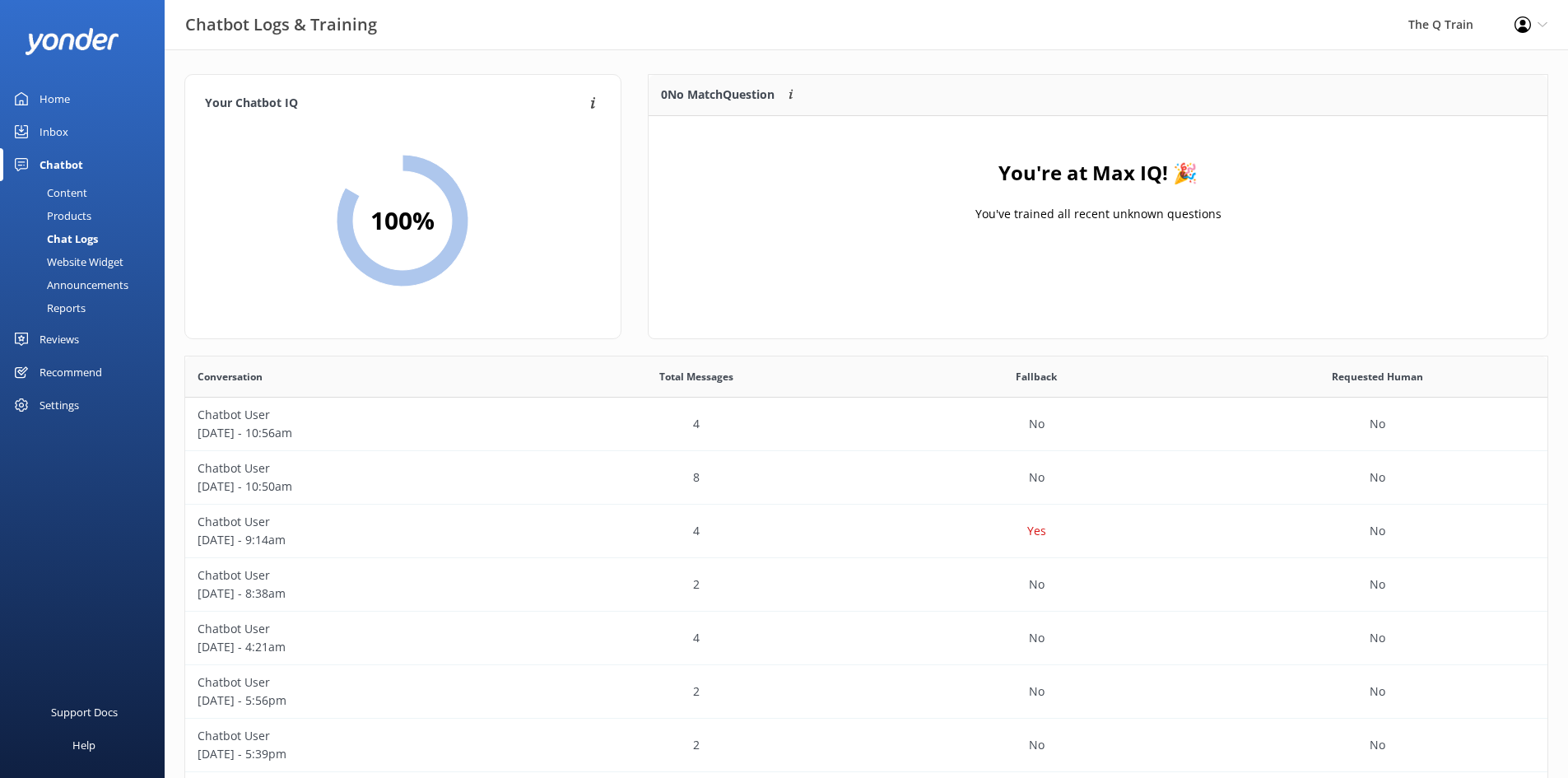
click at [946, 367] on div "Fallback" at bounding box center [1037, 377] width 341 height 41
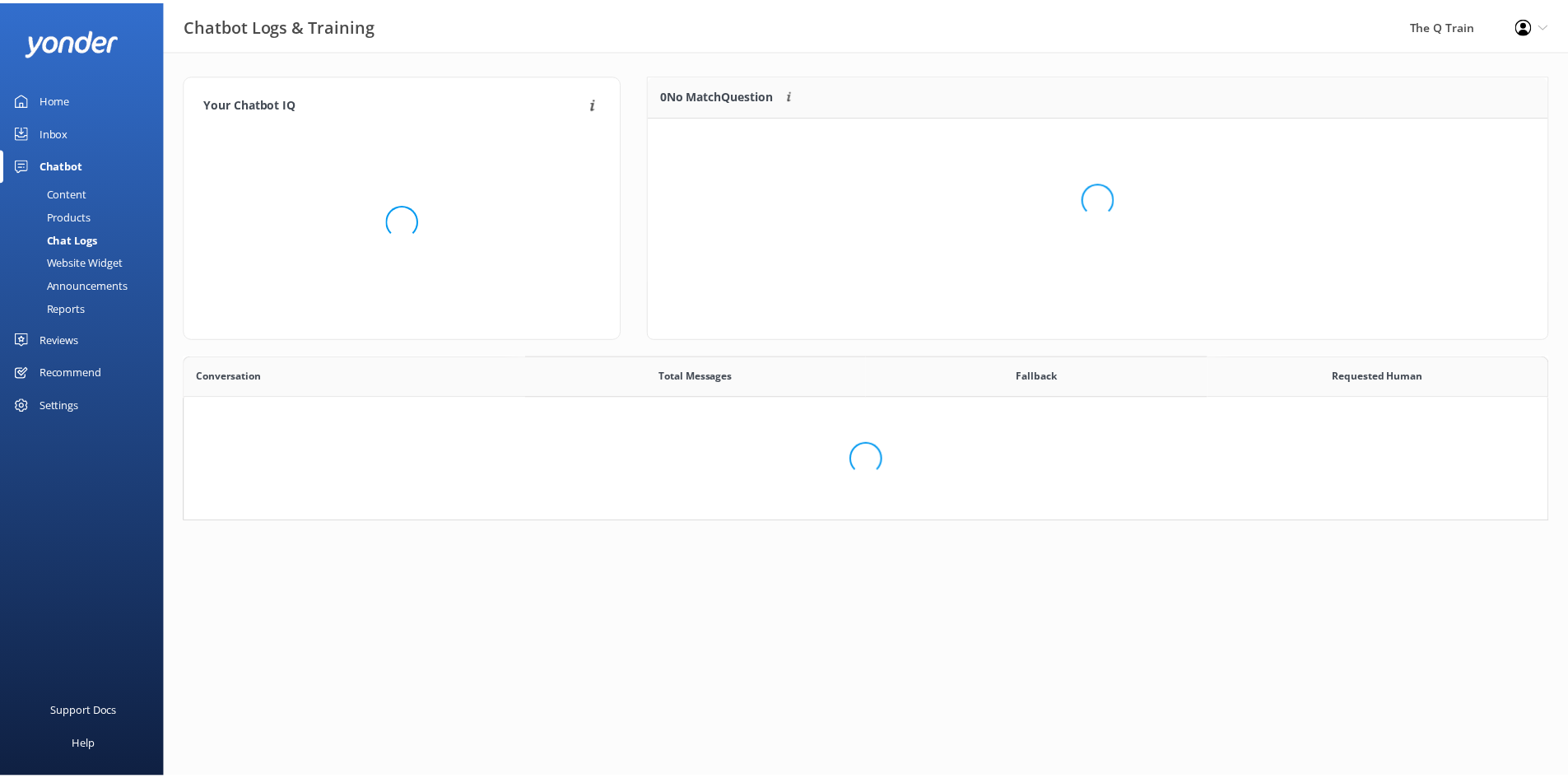
scroll to position [153, 1364]
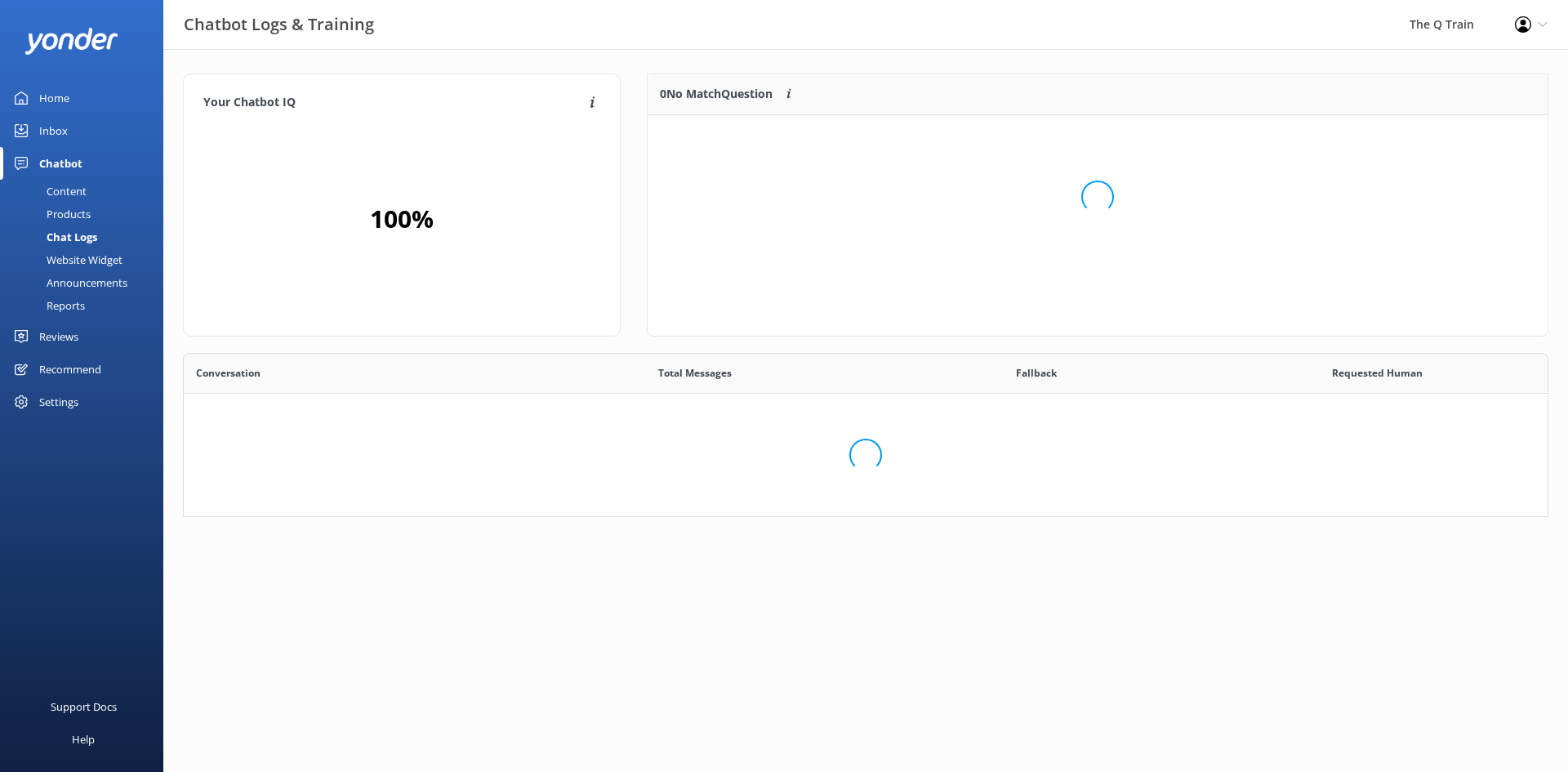
click at [43, 94] on div "Home" at bounding box center [54, 98] width 30 height 33
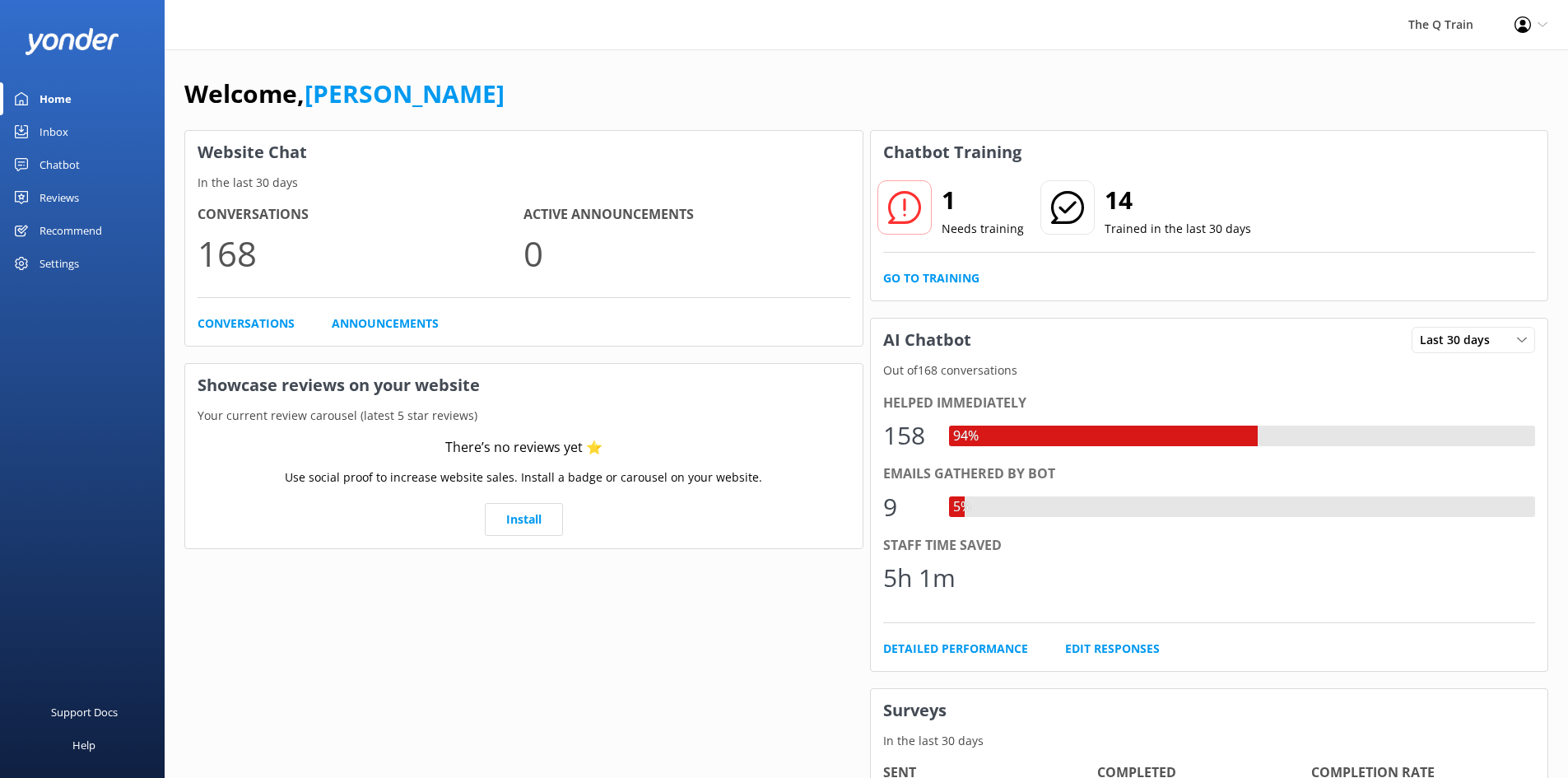
click at [943, 83] on div "Welcome, Kelly" at bounding box center [866, 102] width 1364 height 56
click at [916, 207] on icon at bounding box center [904, 207] width 33 height 33
click at [934, 281] on link "Go to Training" at bounding box center [931, 278] width 96 height 18
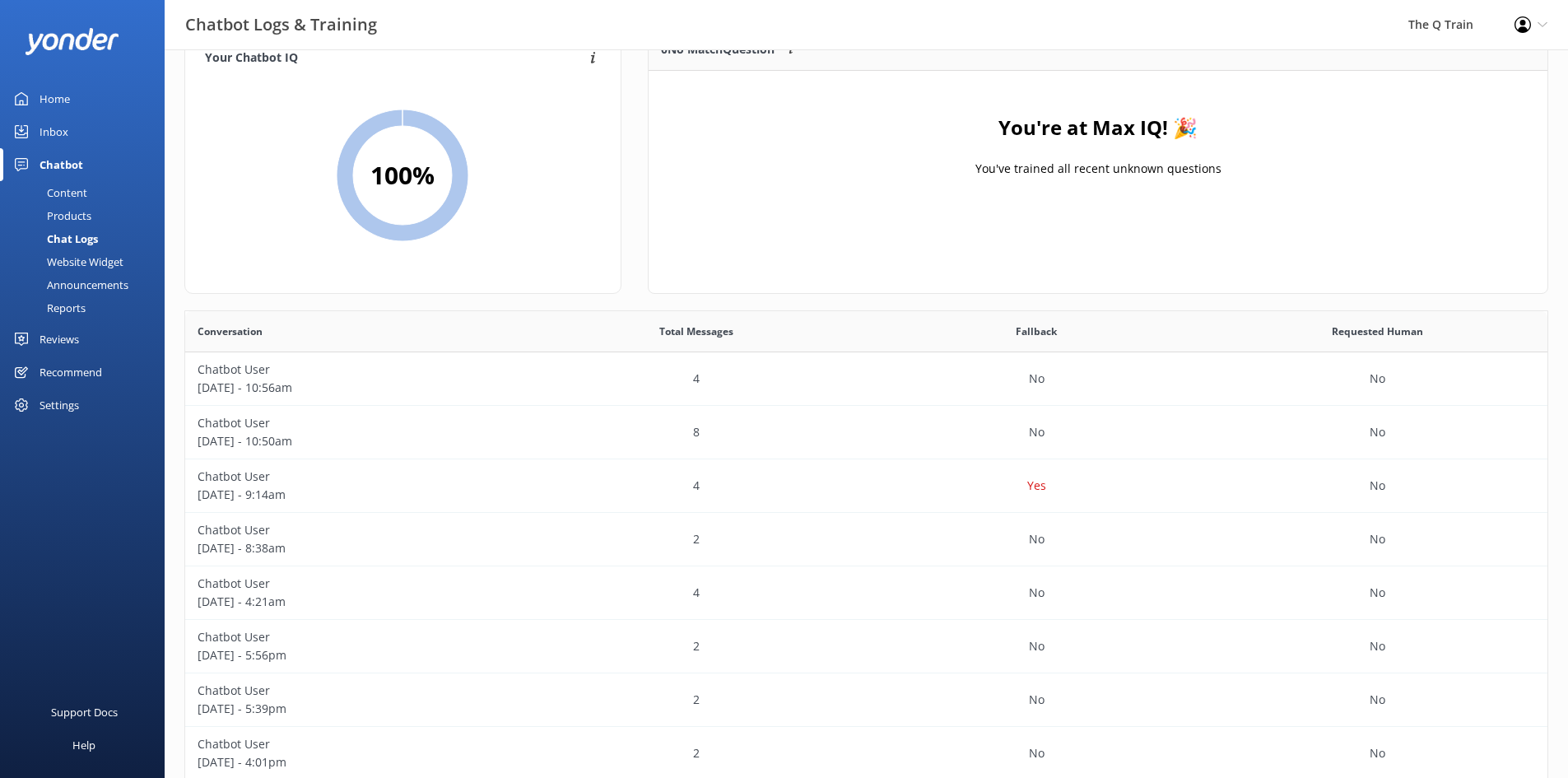
scroll to position [246, 0]
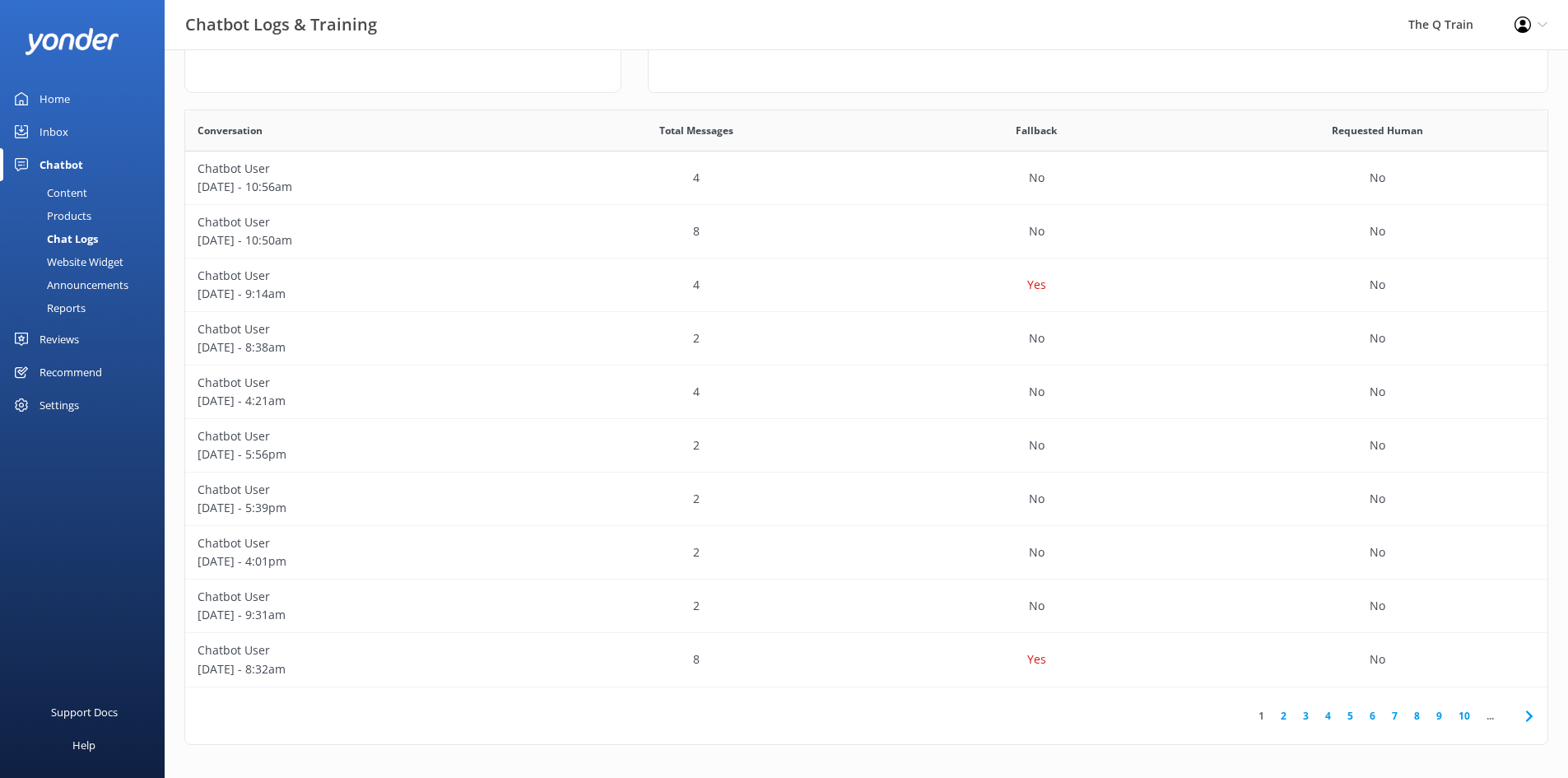
click at [1282, 716] on link "2" at bounding box center [1284, 715] width 22 height 15
click at [50, 89] on div "Home" at bounding box center [54, 99] width 31 height 33
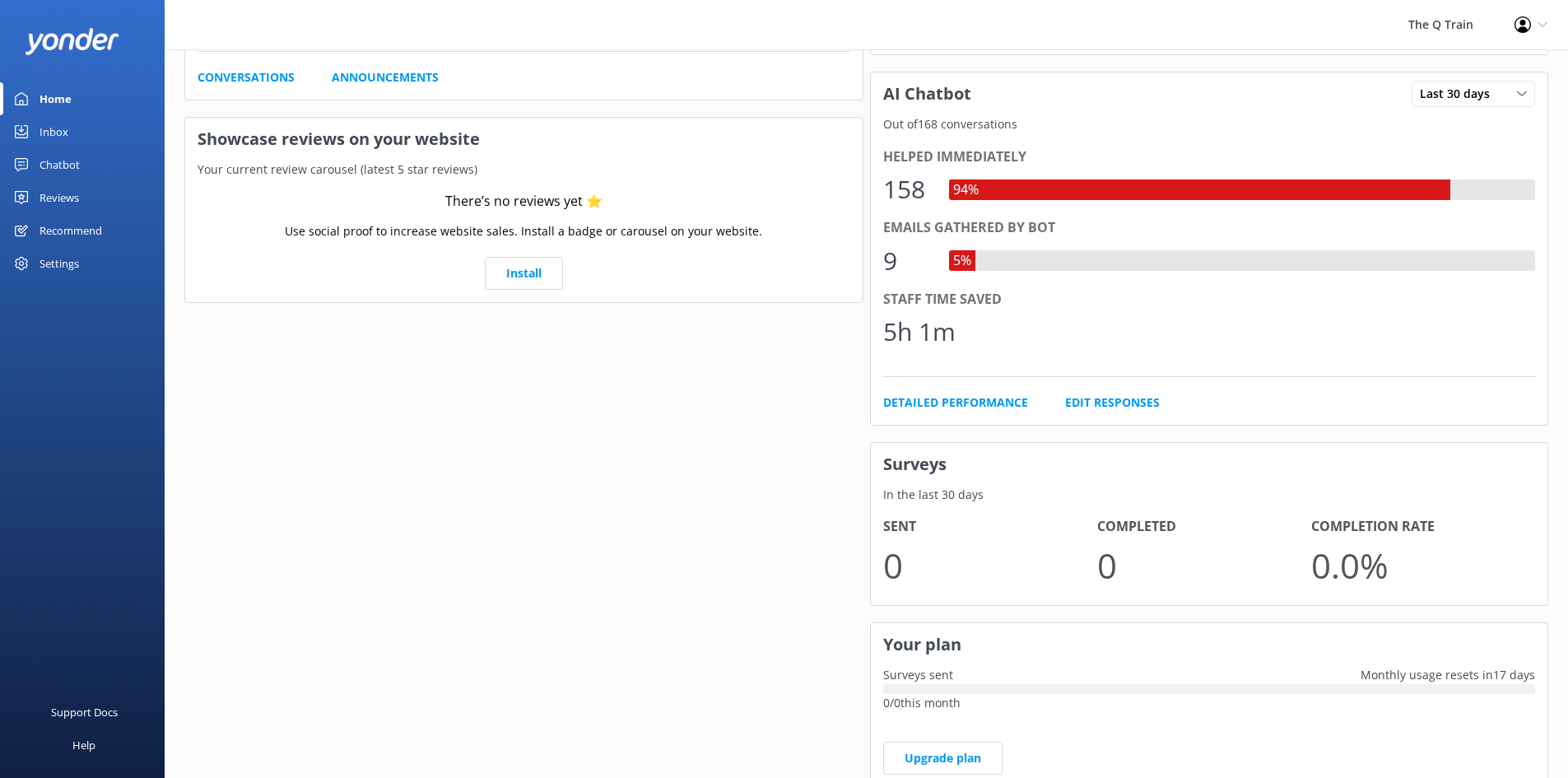
click at [699, 466] on div "Website Chat In the last 30 days Conversations 168 Active Announcements 0 Conve…" at bounding box center [524, 344] width 685 height 927
